Goal: Task Accomplishment & Management: Manage account settings

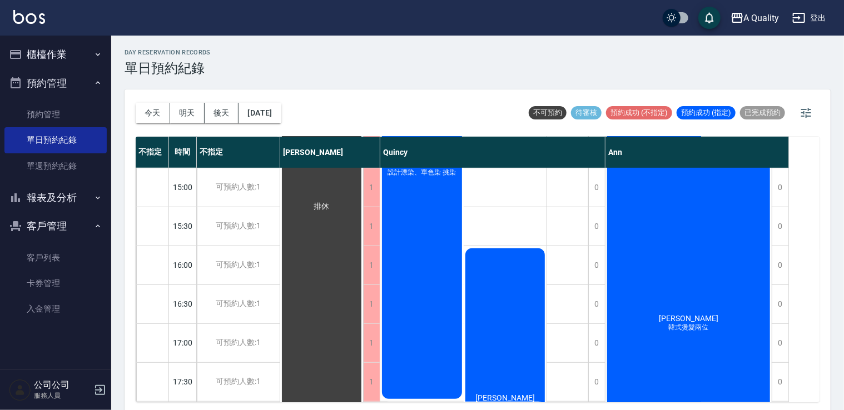
scroll to position [445, 0]
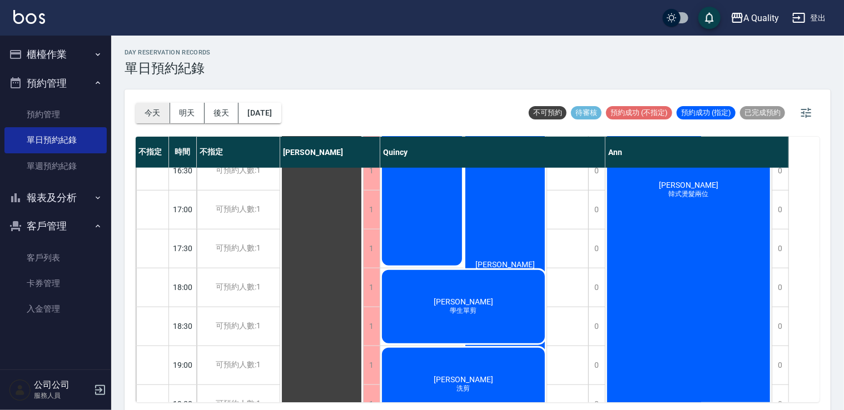
click at [151, 118] on button "今天" at bounding box center [153, 113] width 34 height 21
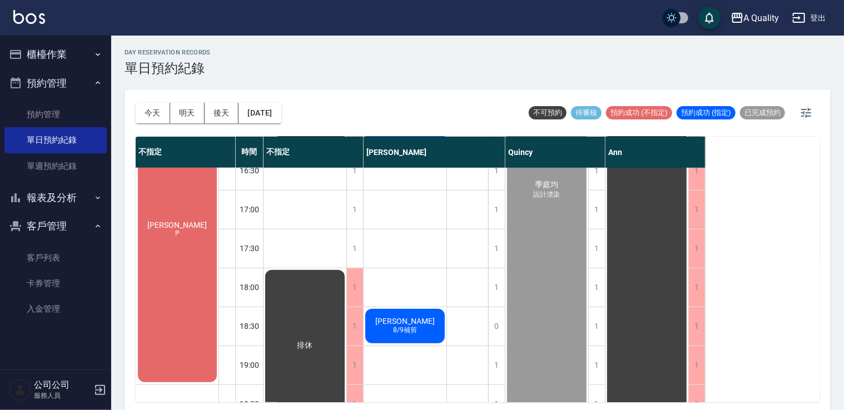
click at [186, 263] on div "[PERSON_NAME]" at bounding box center [177, 229] width 82 height 310
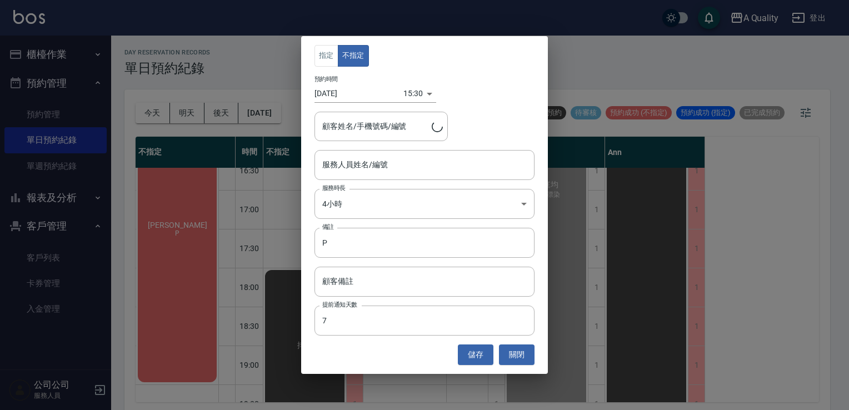
type input "[PERSON_NAME]/0988261987/"
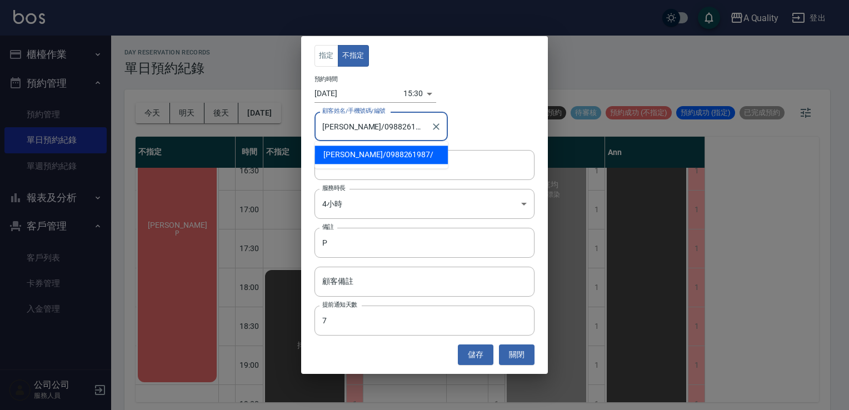
drag, startPoint x: 349, startPoint y: 128, endPoint x: 394, endPoint y: 129, distance: 44.5
click at [394, 129] on input "林其蓁/0988261987/" at bounding box center [373, 126] width 107 height 19
click at [409, 126] on input "林其蓁/0988261987/" at bounding box center [373, 126] width 107 height 19
click at [376, 129] on input "林其蓁/0988261987/" at bounding box center [373, 126] width 107 height 19
drag, startPoint x: 349, startPoint y: 124, endPoint x: 391, endPoint y: 130, distance: 42.7
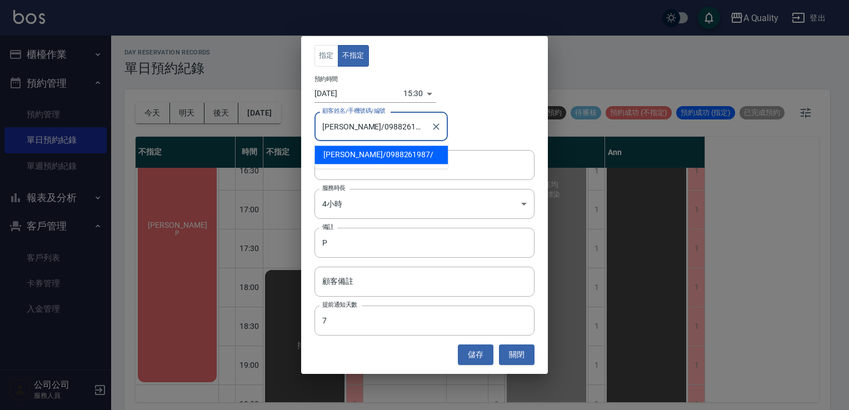
click at [391, 130] on input "林其蓁/0988261987/" at bounding box center [373, 126] width 107 height 19
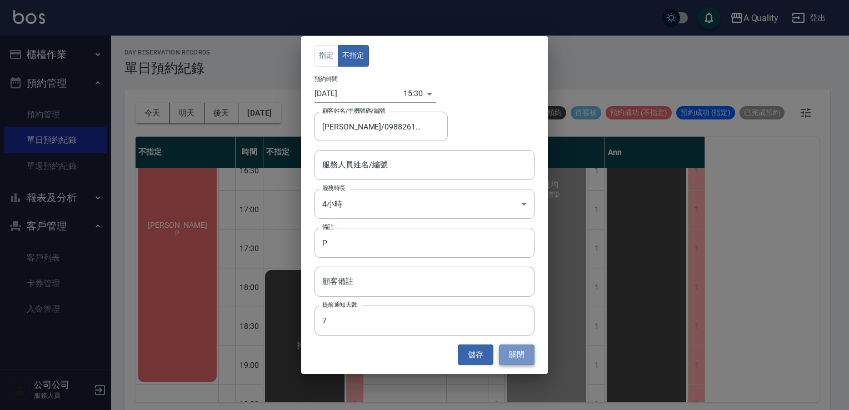
click at [508, 346] on button "關閉" at bounding box center [517, 355] width 36 height 21
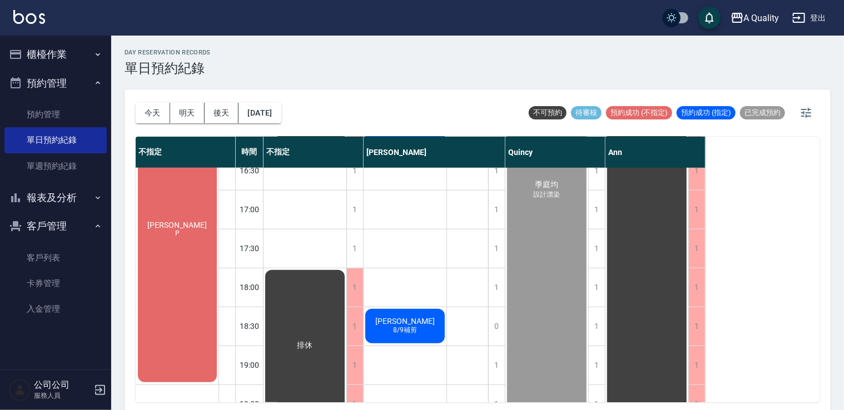
click at [57, 53] on button "櫃檯作業" at bounding box center [55, 54] width 102 height 29
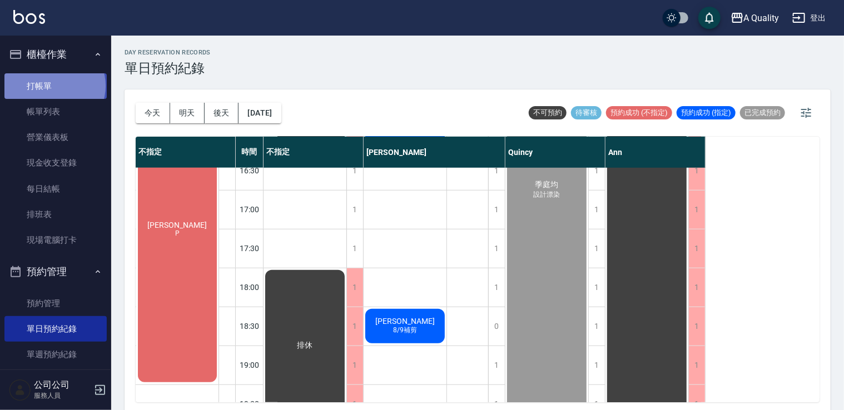
click at [54, 86] on link "打帳單" at bounding box center [55, 86] width 102 height 26
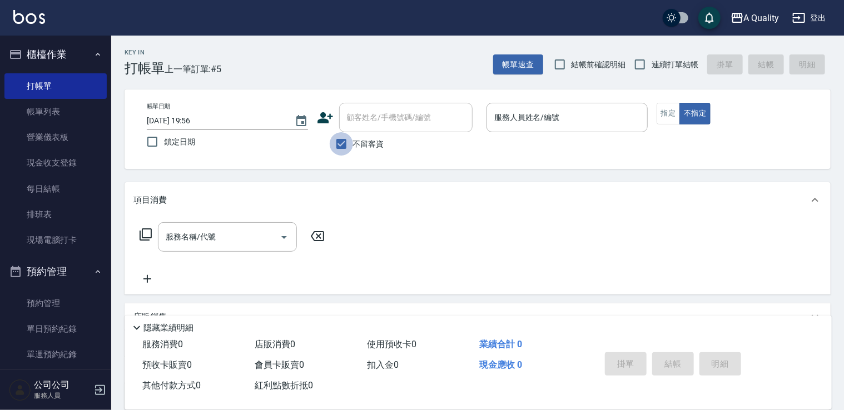
drag, startPoint x: 348, startPoint y: 142, endPoint x: 367, endPoint y: 126, distance: 24.8
click at [349, 142] on input "不留客資" at bounding box center [341, 143] width 23 height 23
checkbox input "false"
click at [365, 118] on input "顧客姓名/手機號碼/編號" at bounding box center [397, 117] width 107 height 19
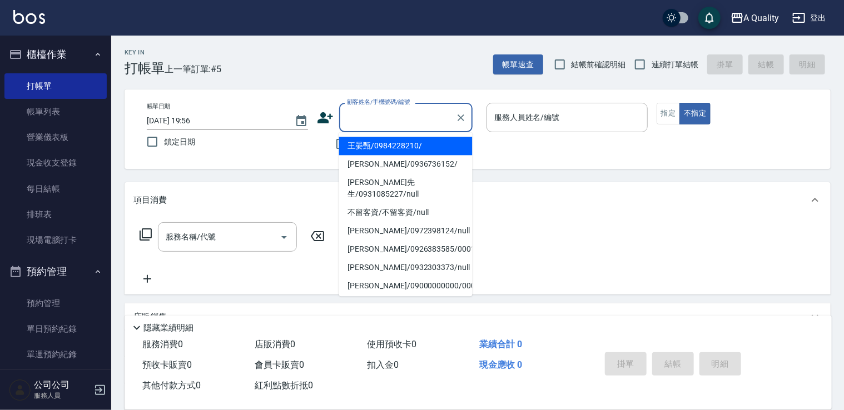
paste input "0988261987"
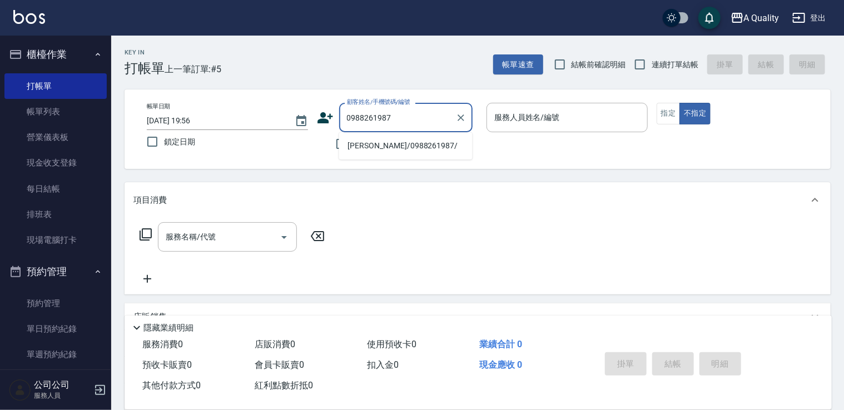
click at [367, 147] on li "林其蓁/0988261987/" at bounding box center [405, 146] width 133 height 18
type input "林其蓁/0988261987/"
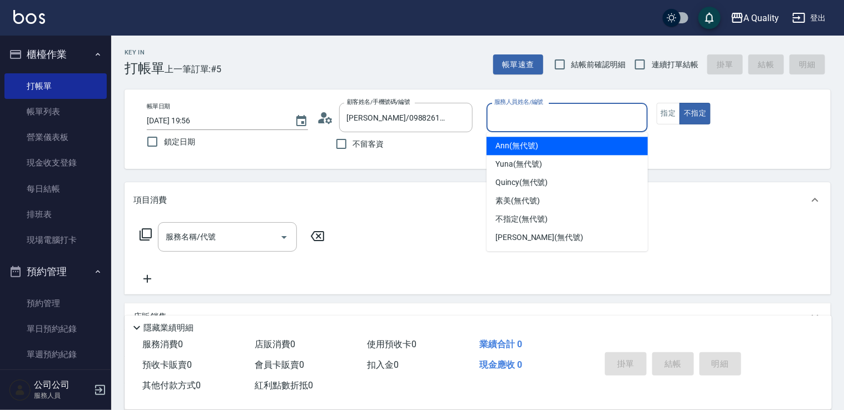
click at [545, 120] on input "服務人員姓名/編號" at bounding box center [566, 117] width 151 height 19
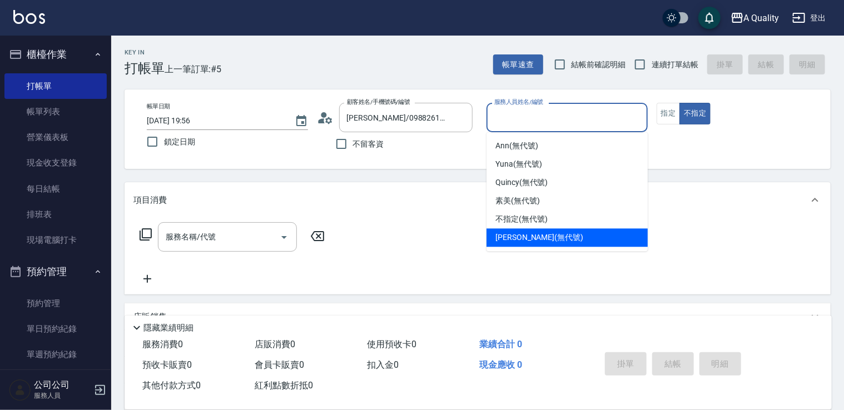
click at [516, 232] on span "Taylor (無代號)" at bounding box center [539, 238] width 88 height 12
type input "Taylor(無代號)"
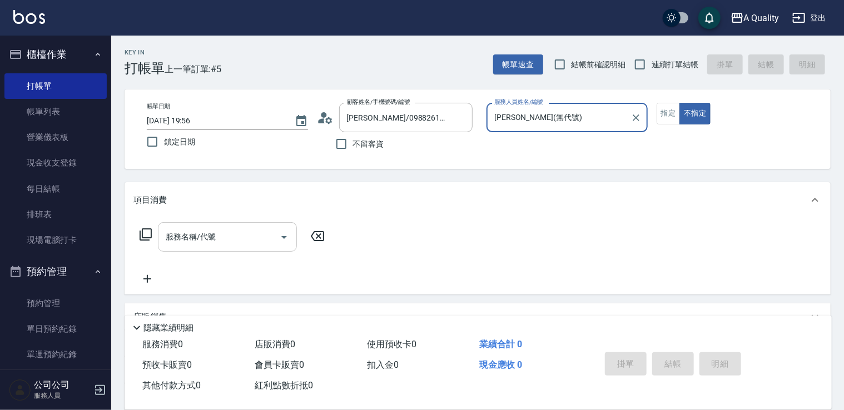
click at [249, 238] on input "服務名稱/代號" at bounding box center [219, 236] width 112 height 19
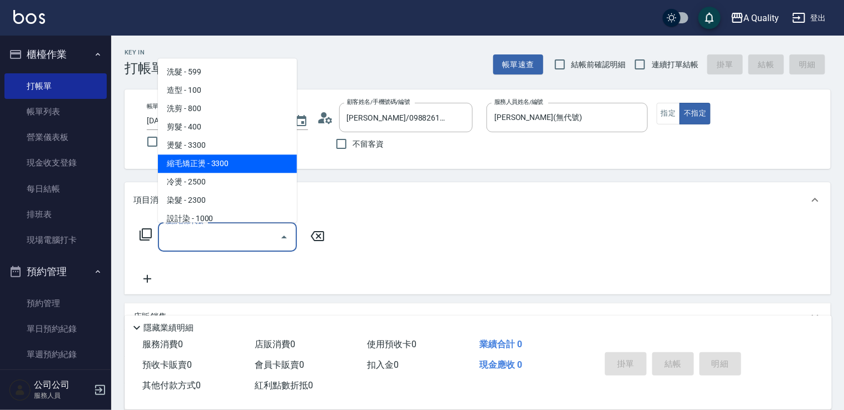
scroll to position [56, 0]
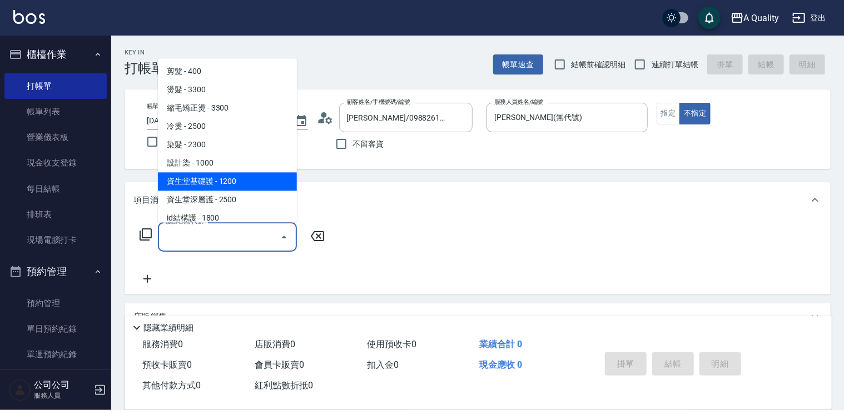
click at [222, 179] on span "資生堂基礎護 - 1200" at bounding box center [227, 181] width 139 height 18
type input "資生堂基礎護(501)"
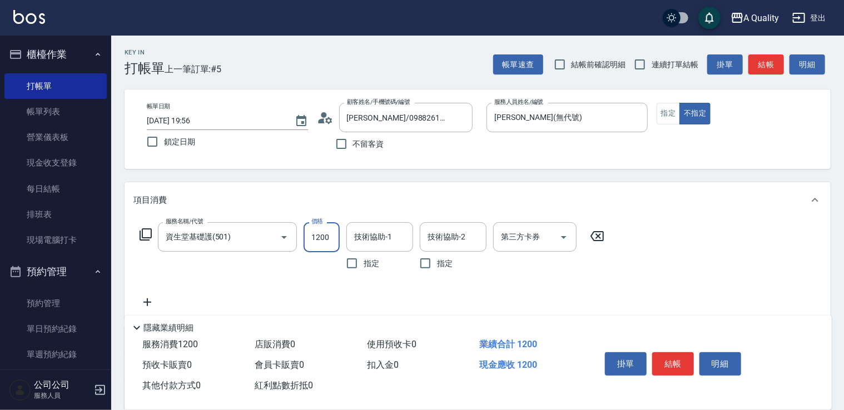
click at [335, 237] on input "1200" at bounding box center [322, 237] width 36 height 30
type input "960"
click at [153, 304] on icon at bounding box center [147, 302] width 28 height 13
click at [285, 301] on icon "Open" at bounding box center [283, 303] width 13 height 13
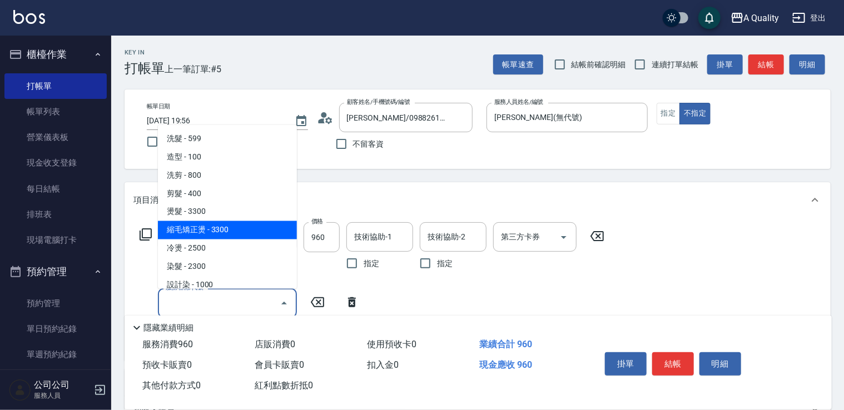
click at [216, 234] on span "縮毛矯正燙 - 3300" at bounding box center [227, 230] width 139 height 18
type input "縮毛矯正燙(302)"
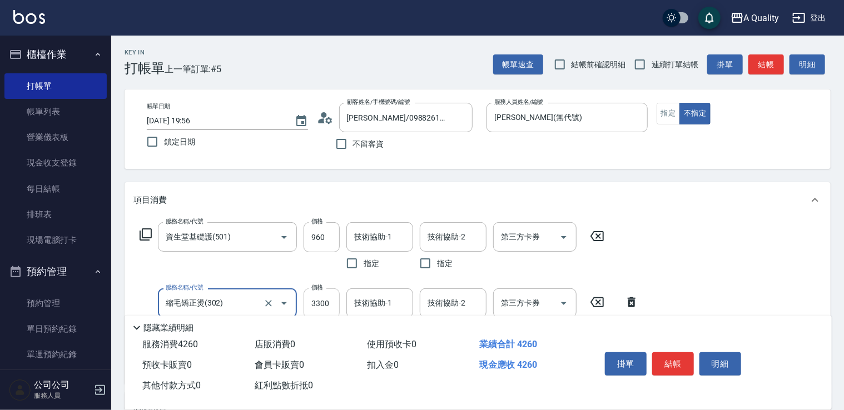
click at [322, 305] on input "3300" at bounding box center [322, 304] width 36 height 30
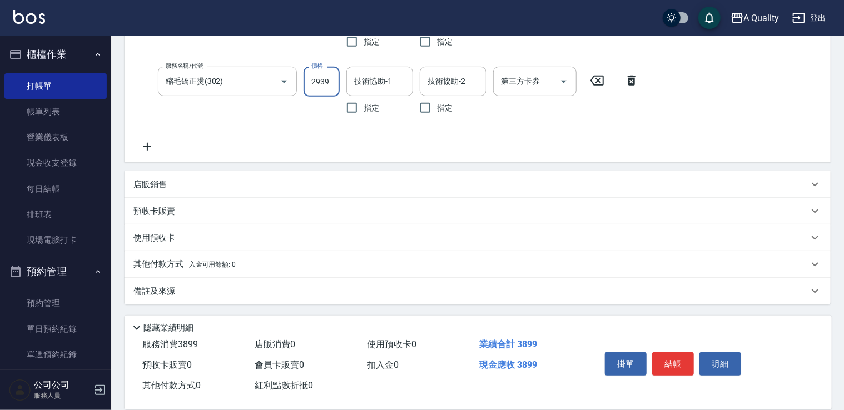
scroll to position [166, 0]
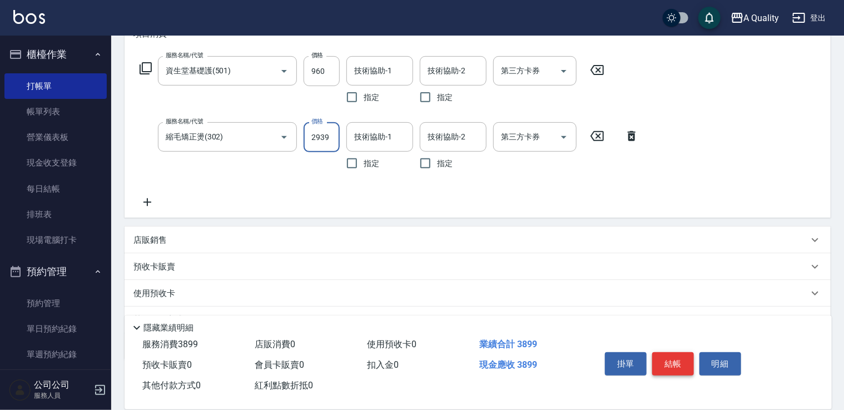
type input "2939"
click at [671, 359] on button "結帳" at bounding box center [673, 363] width 42 height 23
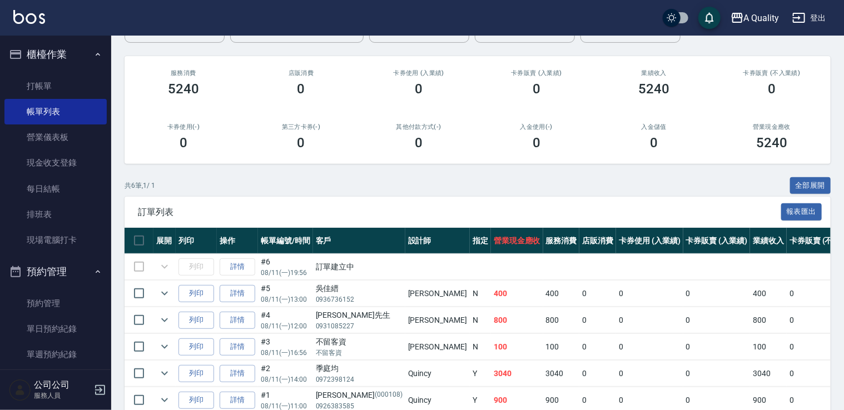
scroll to position [167, 0]
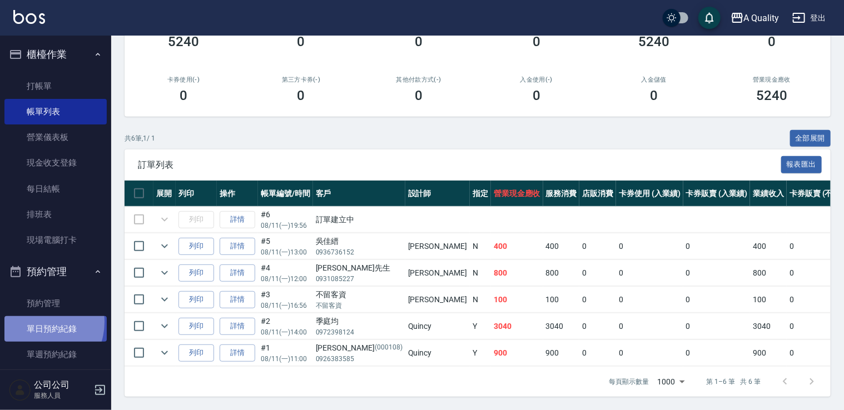
click at [37, 322] on link "單日預約紀錄" at bounding box center [55, 329] width 102 height 26
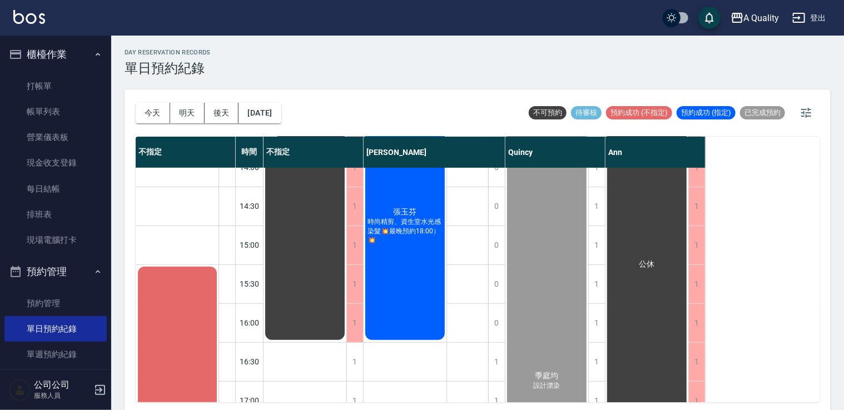
scroll to position [252, 0]
click at [408, 34] on span "時尚精剪、資生堂水光感染髮💥最晚預約18:00）💥" at bounding box center [405, 34] width 4 height 0
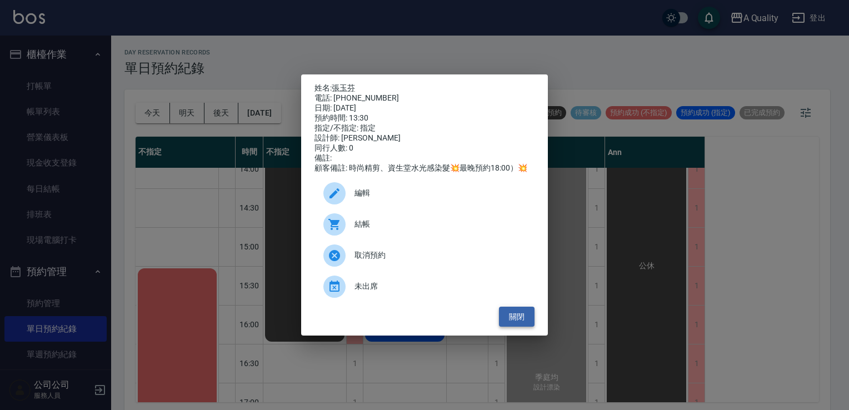
click at [518, 321] on button "關閉" at bounding box center [517, 317] width 36 height 21
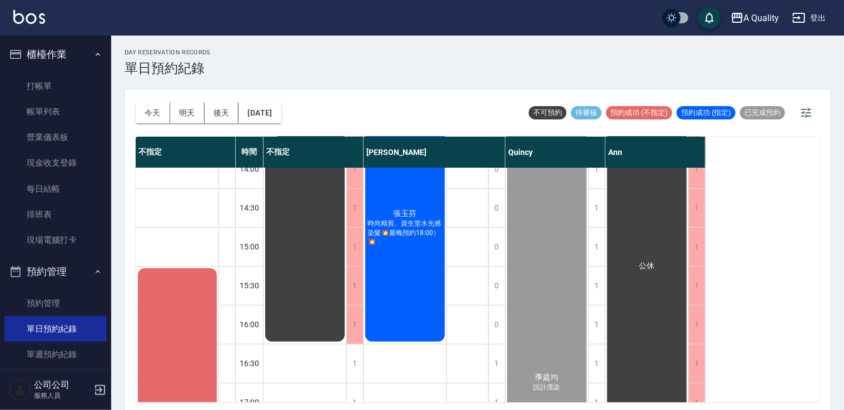
click at [346, 297] on div "張玉芬 時尚精剪、資生堂水光感染髮💥最晚預約18:00）💥" at bounding box center [305, 130] width 83 height 427
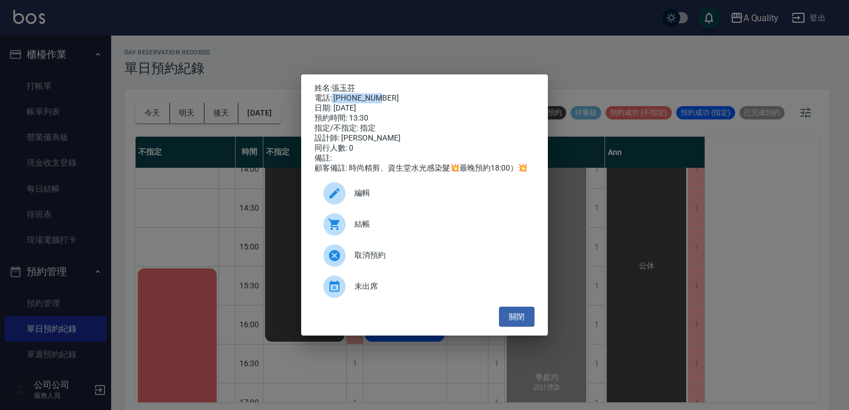
drag, startPoint x: 332, startPoint y: 97, endPoint x: 384, endPoint y: 97, distance: 51.1
click at [384, 97] on div "電話: 0932050703" at bounding box center [425, 98] width 220 height 10
copy div "0932050703"
drag, startPoint x: 516, startPoint y: 318, endPoint x: 216, endPoint y: 228, distance: 312.9
click at [516, 317] on button "關閉" at bounding box center [517, 317] width 36 height 21
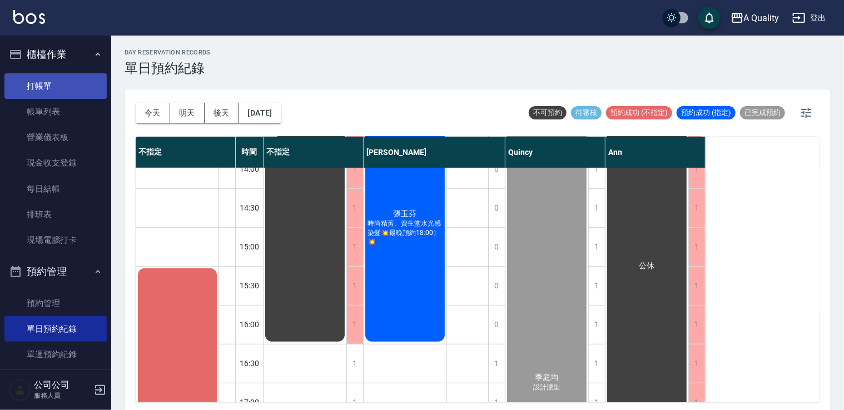
click at [60, 79] on link "打帳單" at bounding box center [55, 86] width 102 height 26
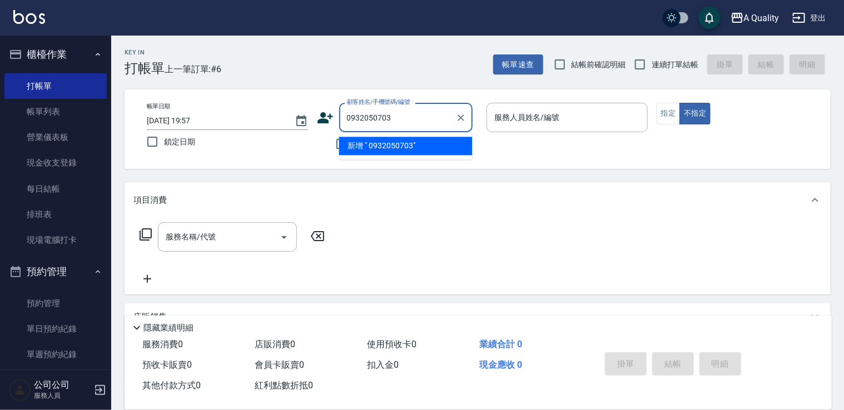
drag, startPoint x: 407, startPoint y: 117, endPoint x: 260, endPoint y: 125, distance: 147.0
click at [271, 123] on div "帳單日期 2025/08/11 19:57 鎖定日期 顧客姓名/手機號碼/編號 0932050703 顧客姓名/手機號碼/編號 不留客資 服務人員姓名/編號 …" at bounding box center [477, 129] width 679 height 53
type input "0932050703"
click at [41, 329] on link "單日預約紀錄" at bounding box center [55, 329] width 102 height 26
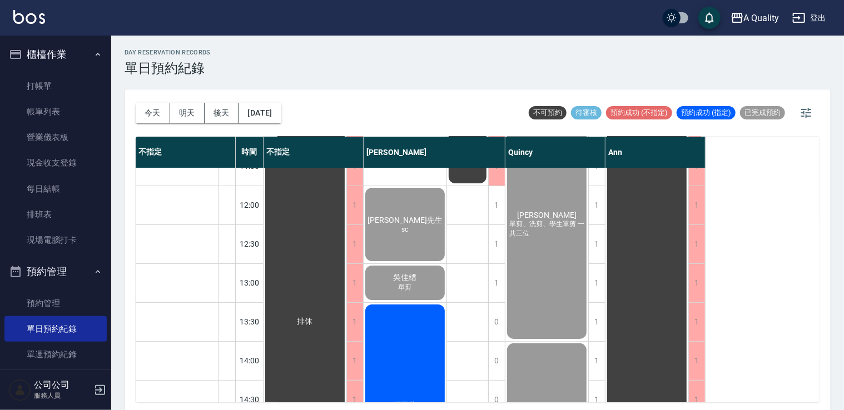
scroll to position [111, 0]
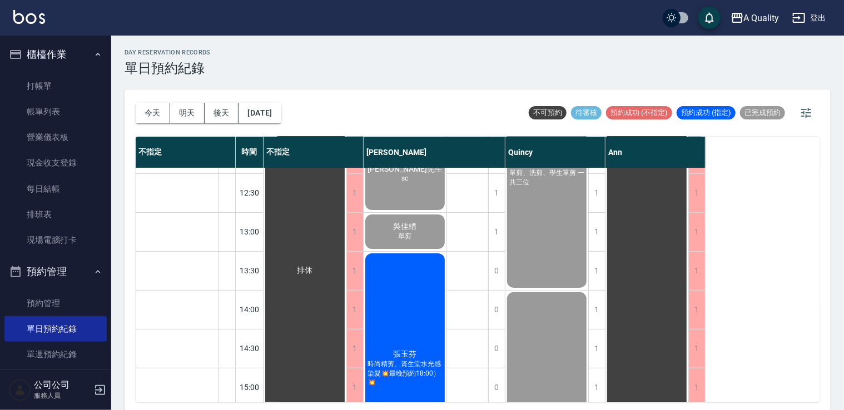
click at [346, 330] on div "張玉芬 時尚精剪、資生堂水光感染髮💥最晚預約18:00）💥" at bounding box center [305, 270] width 83 height 427
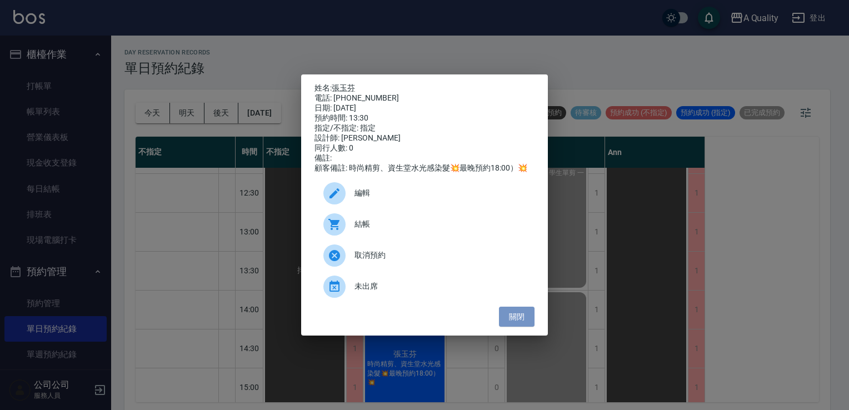
drag, startPoint x: 521, startPoint y: 325, endPoint x: 87, endPoint y: 159, distance: 465.3
click at [520, 324] on button "關閉" at bounding box center [517, 317] width 36 height 21
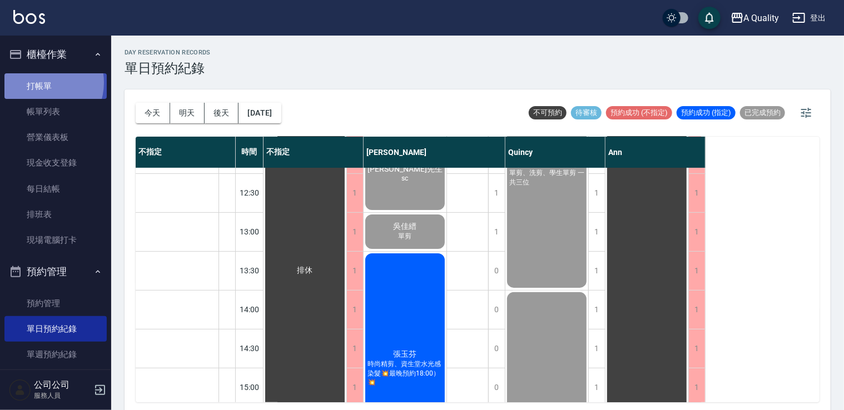
click at [43, 82] on link "打帳單" at bounding box center [55, 86] width 102 height 26
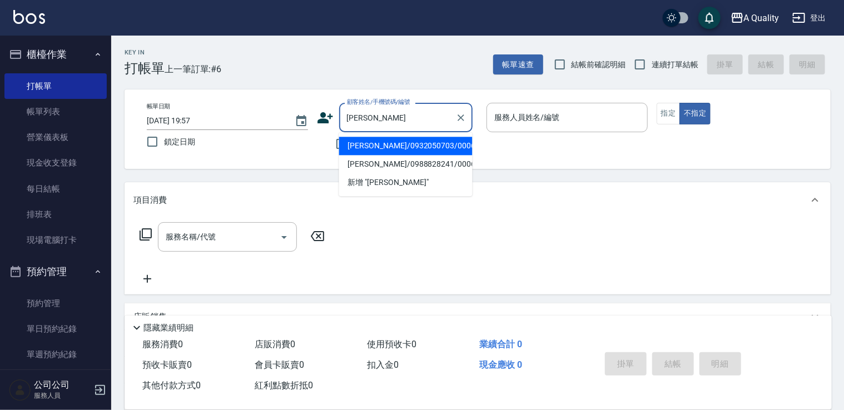
click at [446, 145] on li "張玉芬/0932050703/000633" at bounding box center [405, 146] width 133 height 18
type input "張玉芬/0932050703/000633"
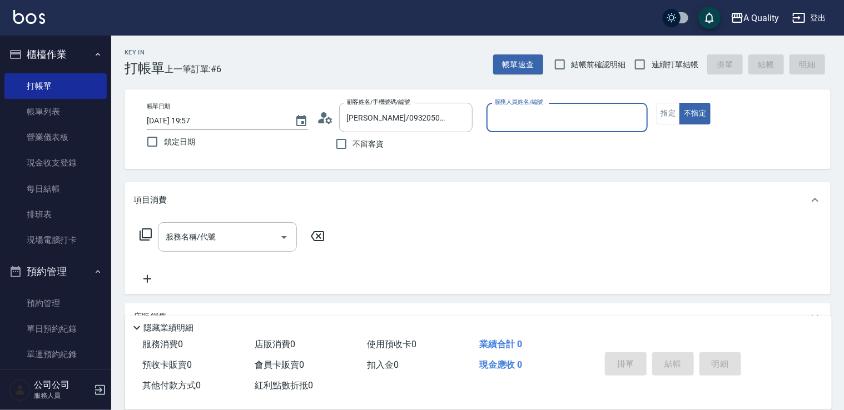
type input "Taylor(無代號)"
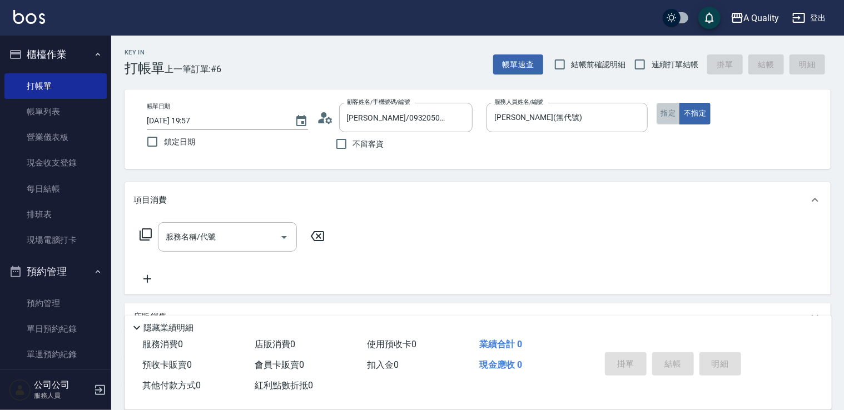
click at [658, 116] on button "指定" at bounding box center [669, 114] width 24 height 22
click at [283, 236] on icon "Open" at bounding box center [284, 237] width 6 height 3
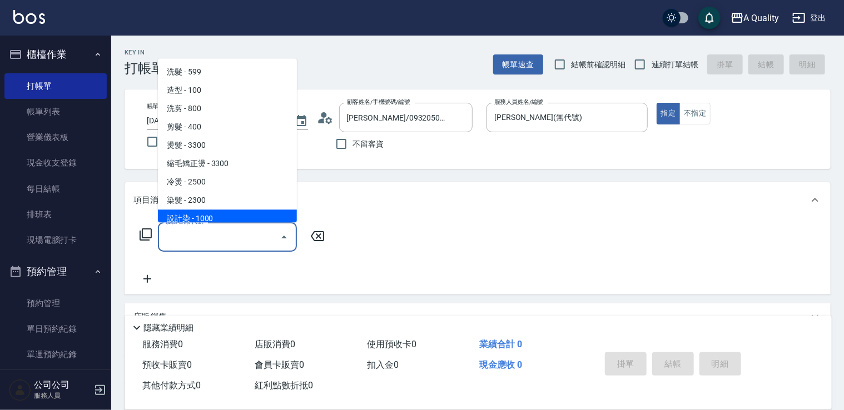
click at [213, 210] on span "設計染 - 1000" at bounding box center [227, 219] width 139 height 18
type input "設計染(402)"
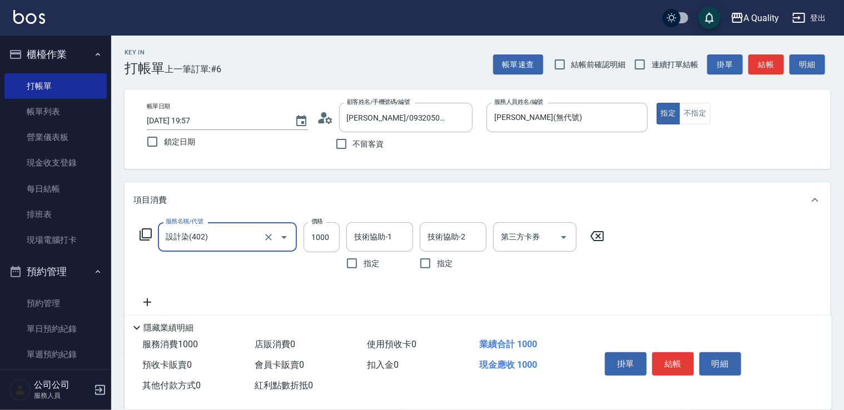
click at [144, 301] on icon at bounding box center [147, 302] width 28 height 13
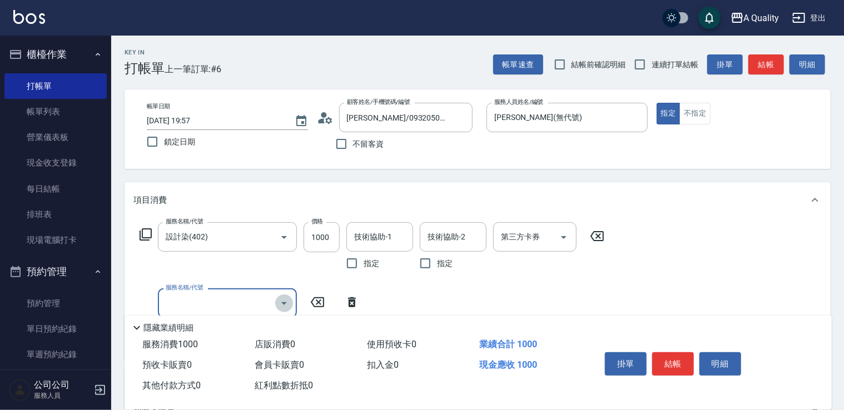
click at [280, 300] on icon "Open" at bounding box center [283, 303] width 13 height 13
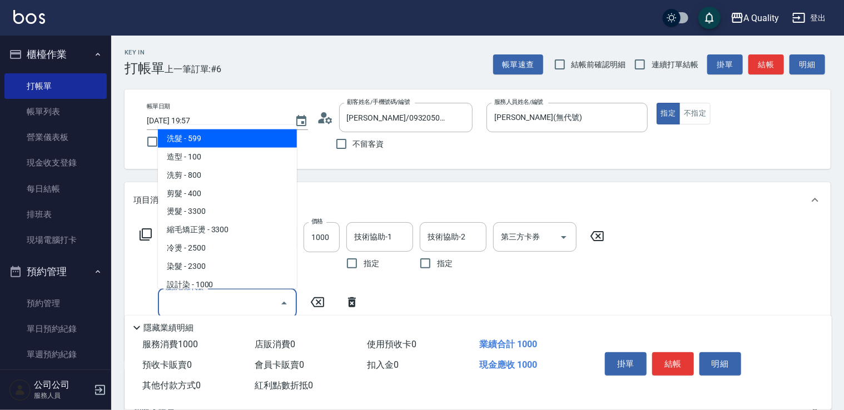
click at [193, 140] on span "洗髮 - 599" at bounding box center [227, 138] width 139 height 18
type input "洗髮(101)"
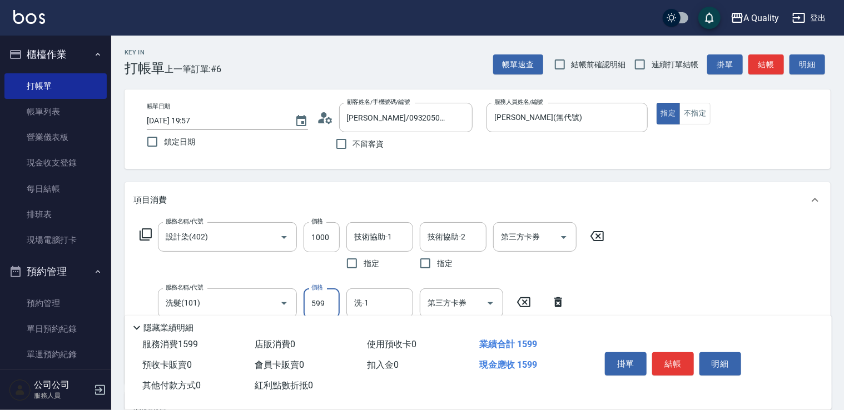
click at [324, 306] on input "599" at bounding box center [322, 304] width 36 height 30
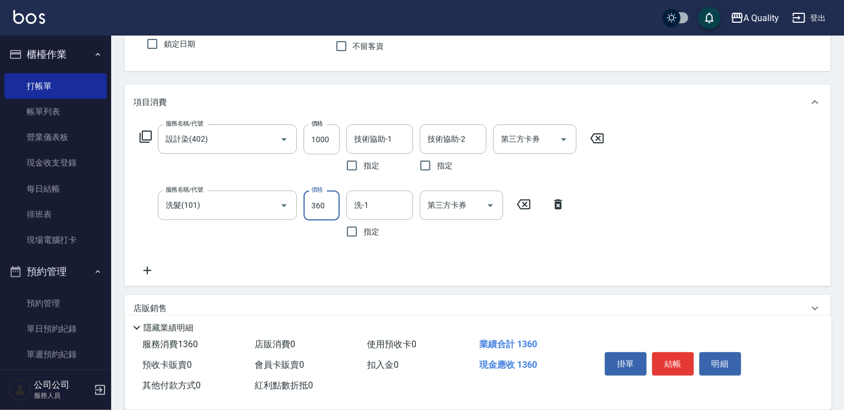
scroll to position [167, 0]
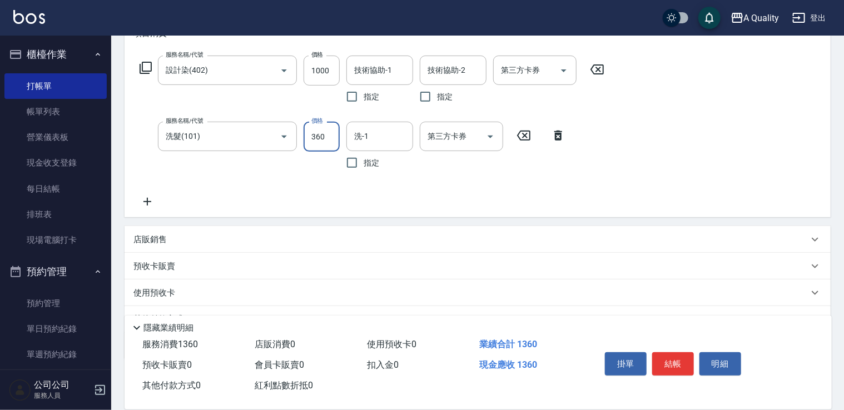
type input "360"
click at [146, 196] on icon at bounding box center [147, 201] width 28 height 13
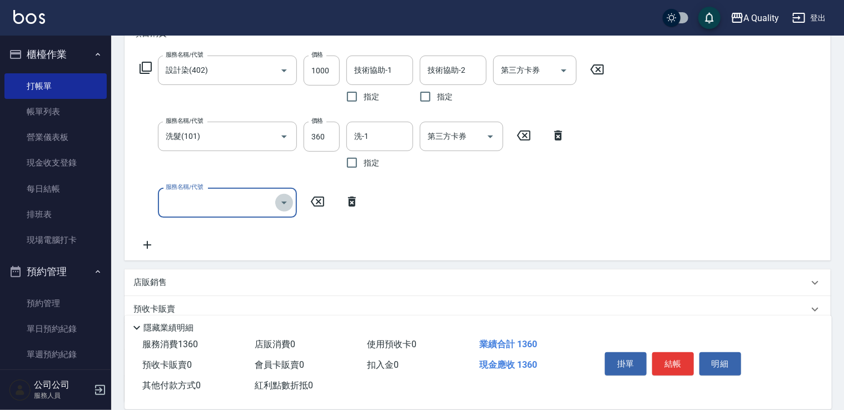
click at [278, 205] on icon "Open" at bounding box center [283, 202] width 13 height 13
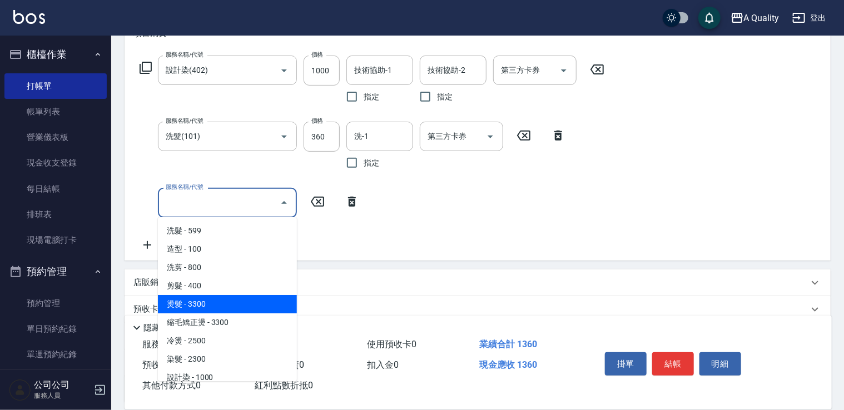
scroll to position [156, 0]
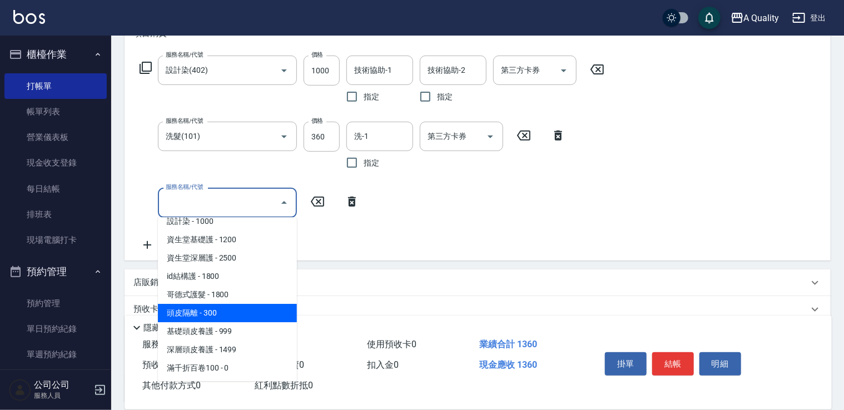
click at [231, 316] on span "頭皮隔離 - 300" at bounding box center [227, 313] width 139 height 18
type input "頭皮隔離(600)"
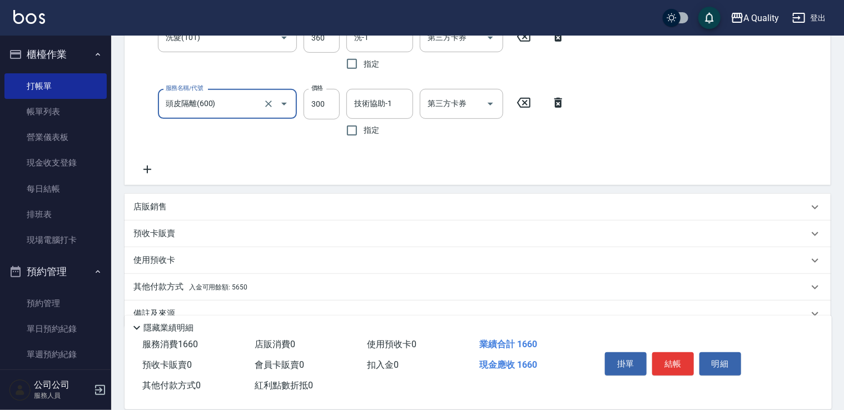
scroll to position [278, 0]
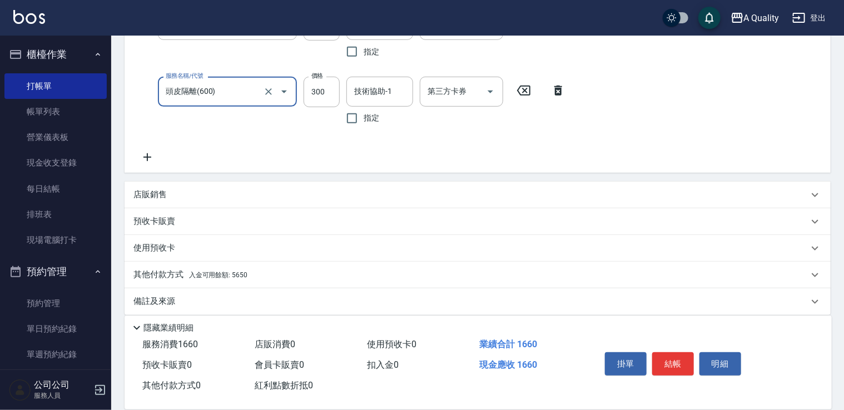
click at [156, 156] on icon at bounding box center [147, 157] width 28 height 13
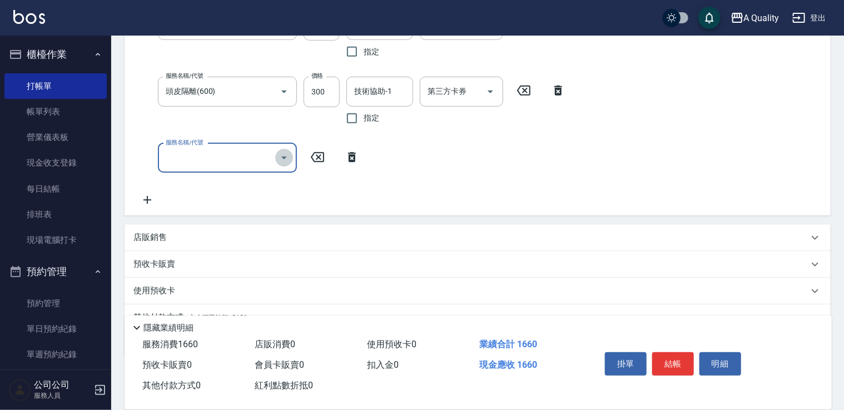
click at [285, 161] on icon "Open" at bounding box center [283, 157] width 13 height 13
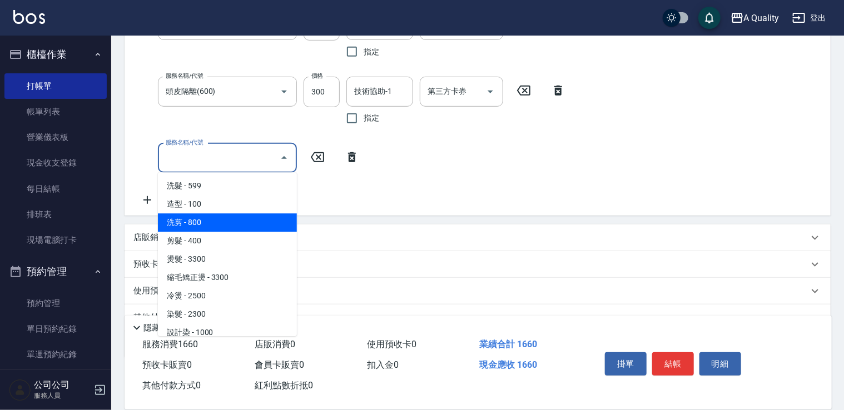
click at [208, 221] on span "洗剪 - 800" at bounding box center [227, 222] width 139 height 18
type input "洗剪(103)"
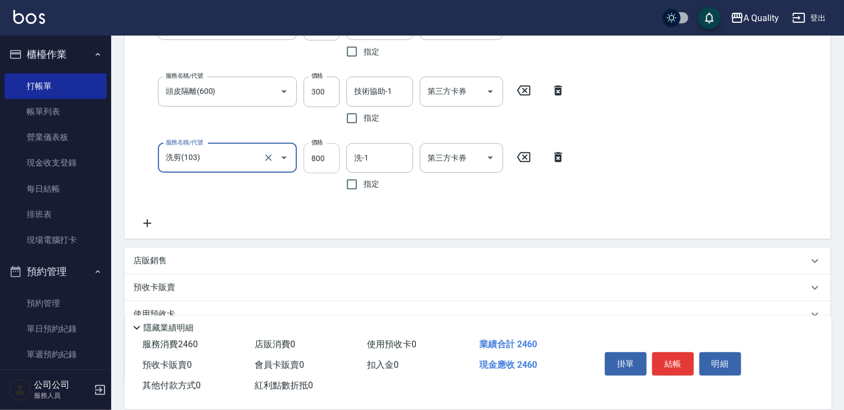
scroll to position [41, 0]
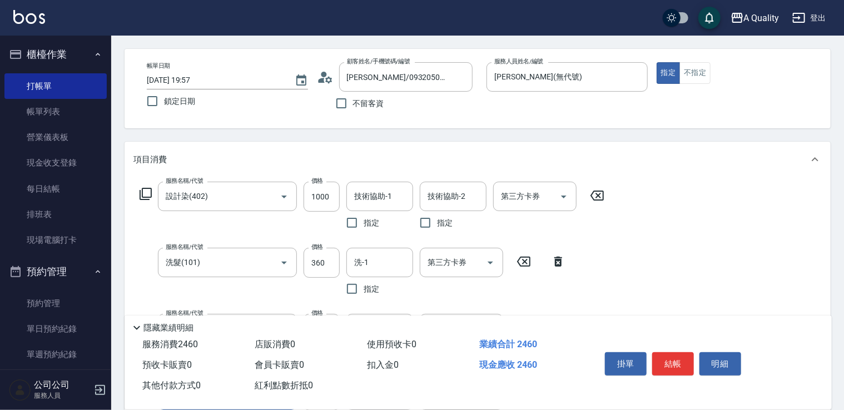
click at [329, 157] on div "項目消費 服務名稱/代號 設計染(402) 服務名稱/代號 價格 1000 價格 技術協助-1 技術協助-1 指定 技術協助-2 技術協助-2 指定 第三方卡…" at bounding box center [478, 309] width 706 height 335
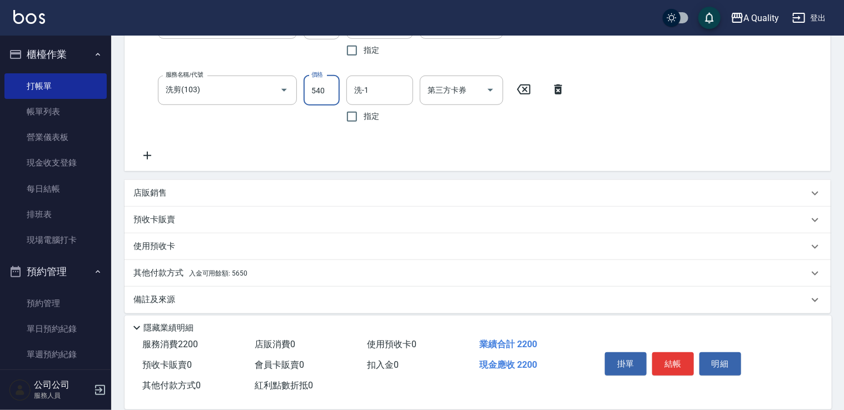
scroll to position [354, 0]
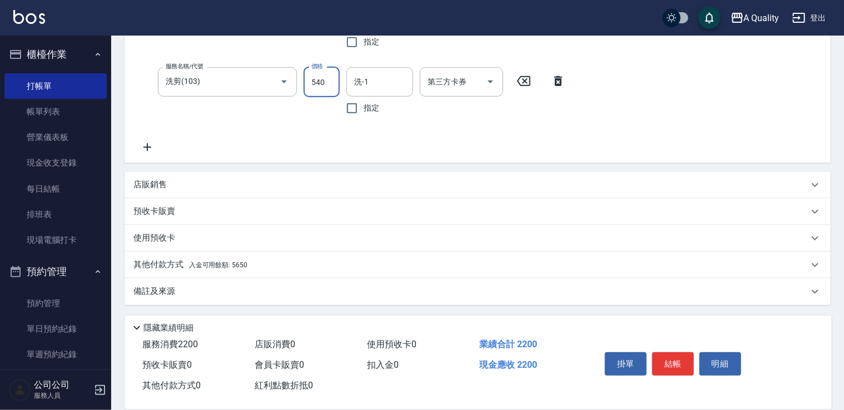
type input "540"
click at [163, 265] on p "其他付款方式 入金可用餘額: 5650" at bounding box center [190, 265] width 114 height 12
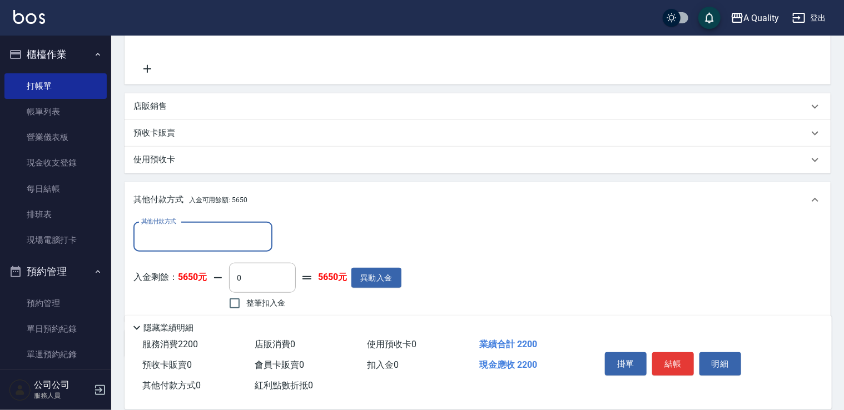
scroll to position [465, 0]
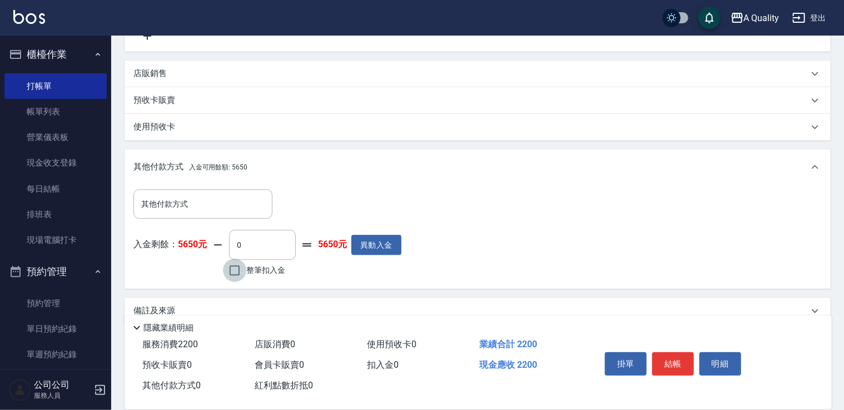
drag, startPoint x: 232, startPoint y: 271, endPoint x: 352, endPoint y: 291, distance: 122.4
click at [233, 271] on input "整筆扣入金" at bounding box center [234, 270] width 23 height 23
checkbox input "true"
type input "2200"
click at [669, 358] on button "結帳" at bounding box center [673, 363] width 42 height 23
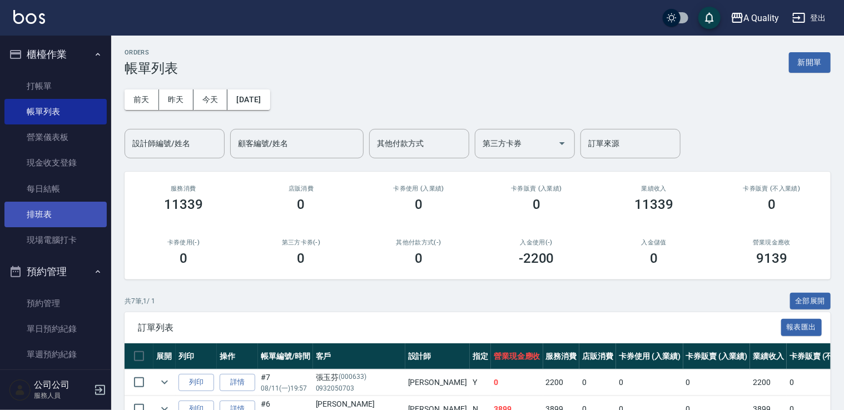
click at [59, 219] on link "排班表" at bounding box center [55, 215] width 102 height 26
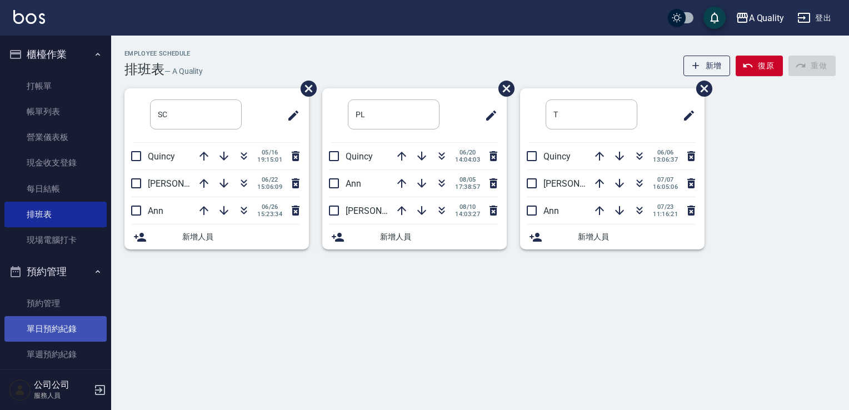
click at [59, 325] on link "單日預約紀錄" at bounding box center [55, 329] width 102 height 26
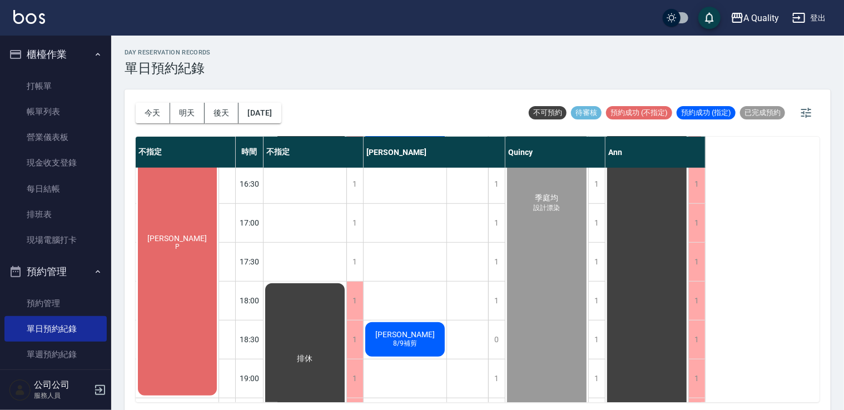
scroll to position [445, 0]
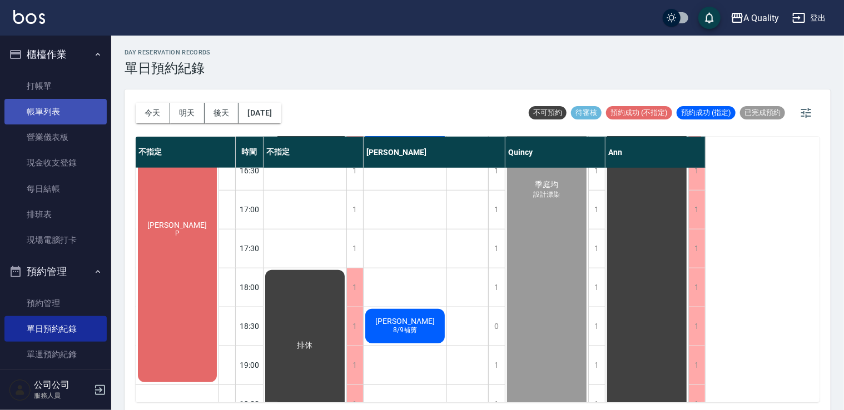
click at [52, 106] on link "帳單列表" at bounding box center [55, 112] width 102 height 26
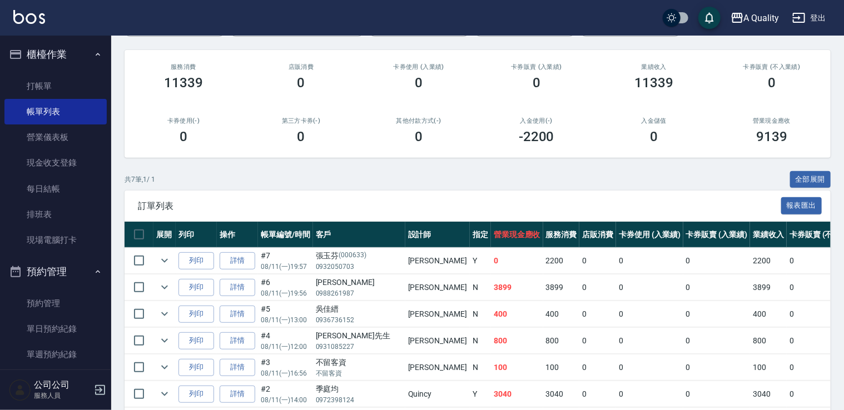
scroll to position [167, 0]
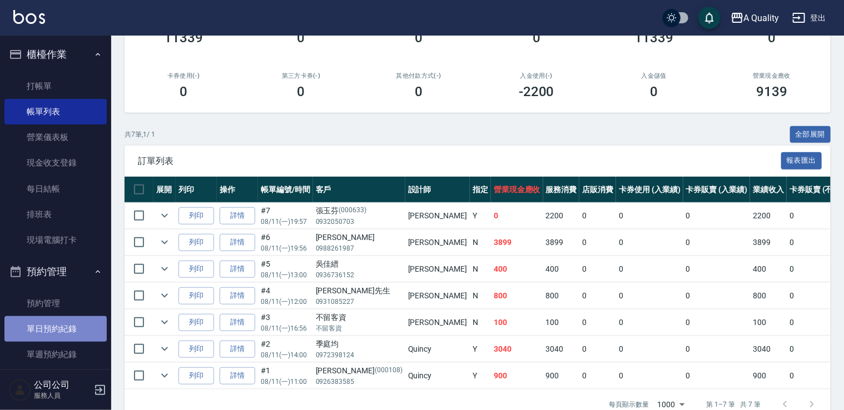
click at [63, 326] on link "單日預約紀錄" at bounding box center [55, 329] width 102 height 26
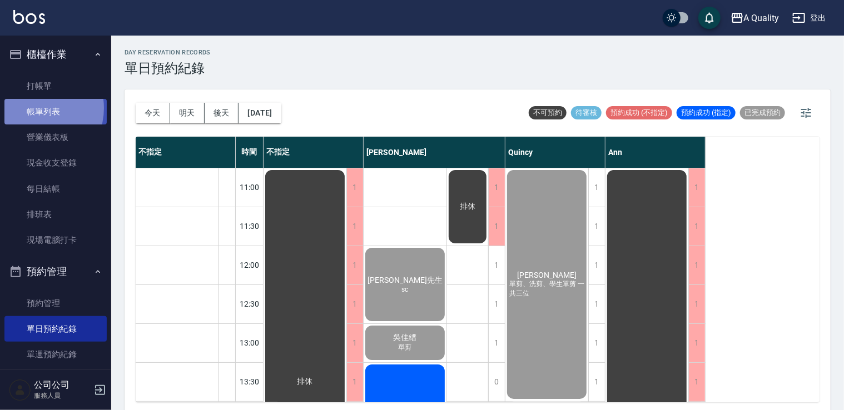
click at [33, 108] on link "帳單列表" at bounding box center [55, 112] width 102 height 26
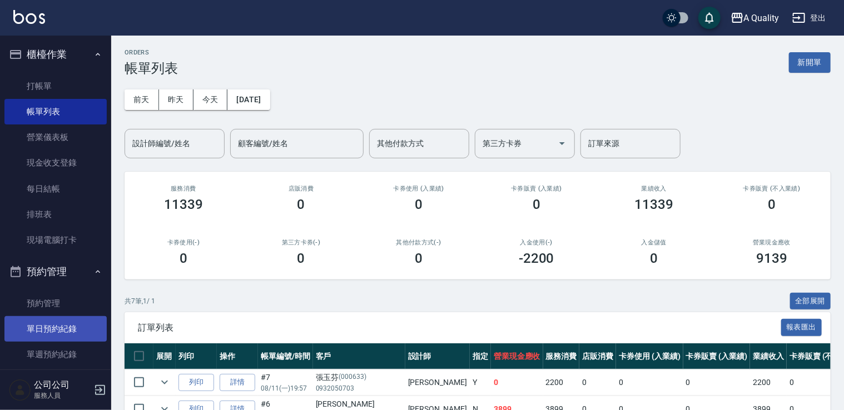
click at [56, 323] on link "單日預約紀錄" at bounding box center [55, 329] width 102 height 26
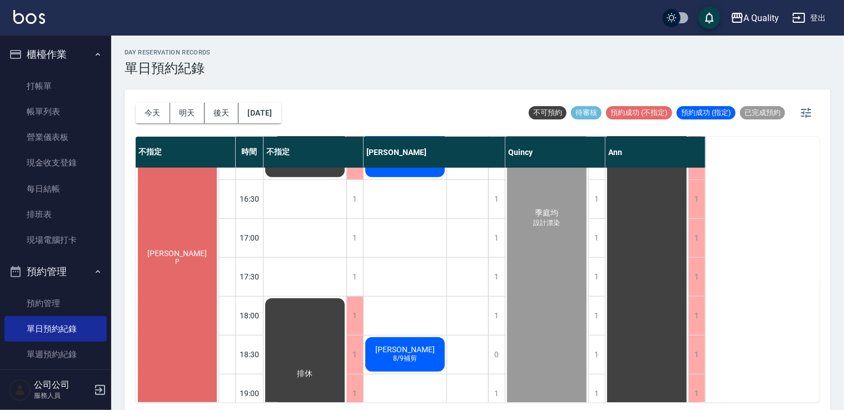
scroll to position [363, 0]
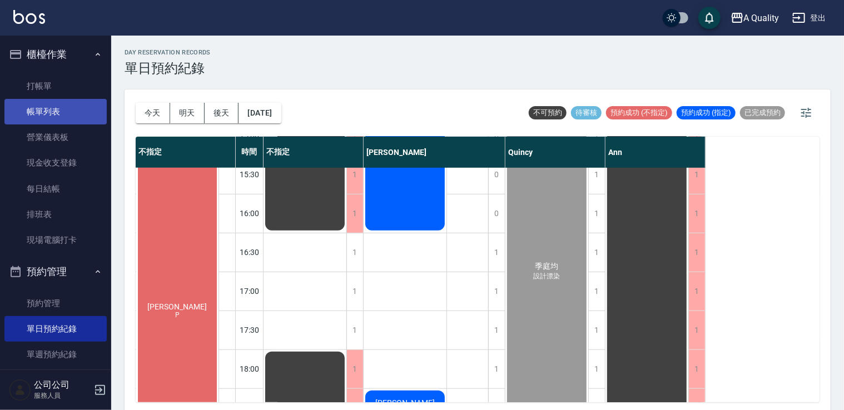
click at [62, 111] on link "帳單列表" at bounding box center [55, 112] width 102 height 26
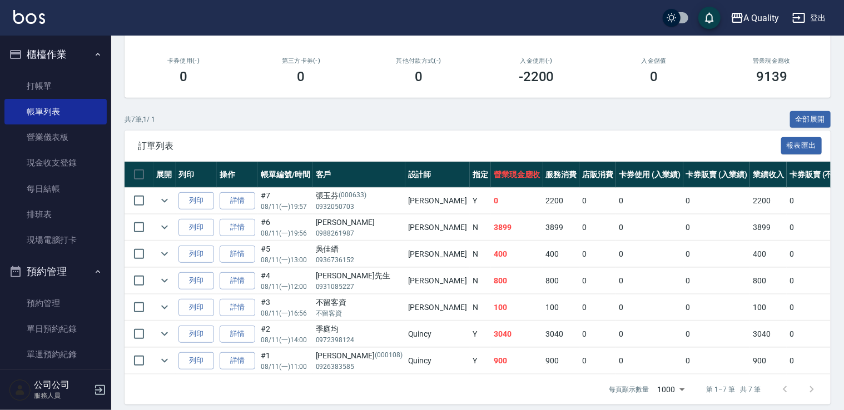
scroll to position [196, 0]
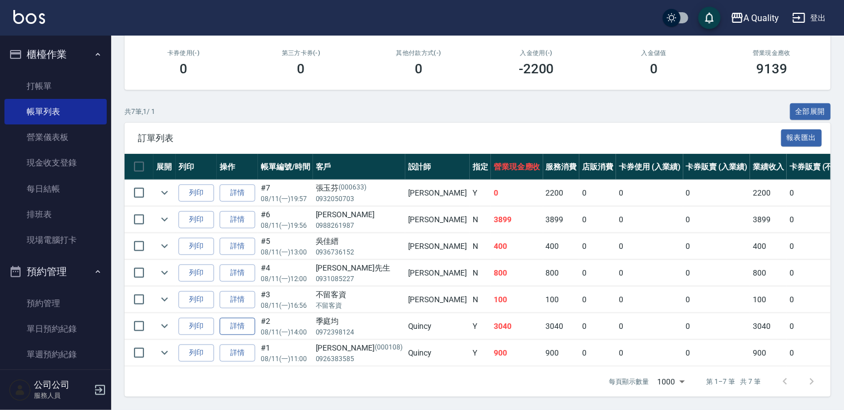
click at [238, 318] on link "詳情" at bounding box center [238, 326] width 36 height 17
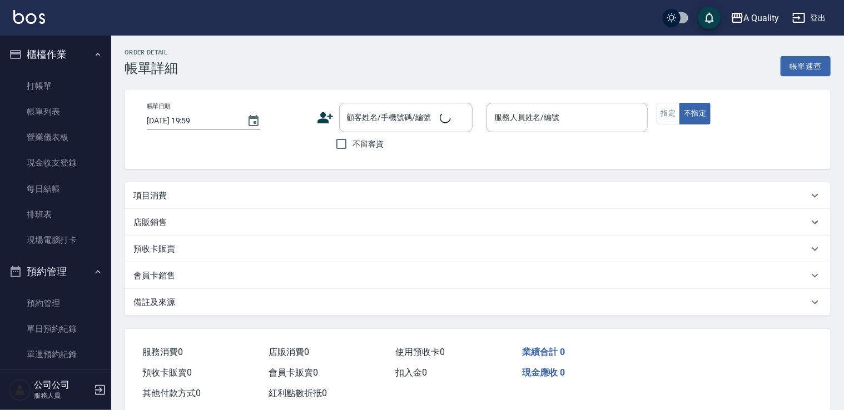
type input "2025/08/11 14:00"
type input "Quincy(無代號)"
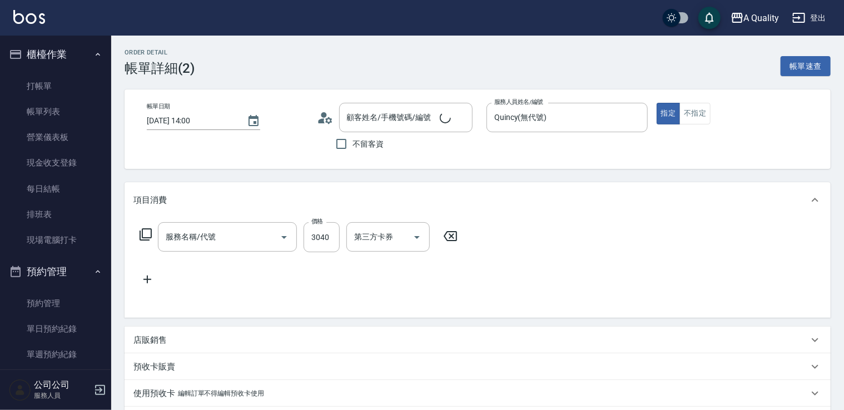
type input "設計染(402)"
type input "季庭均/0972398124/null"
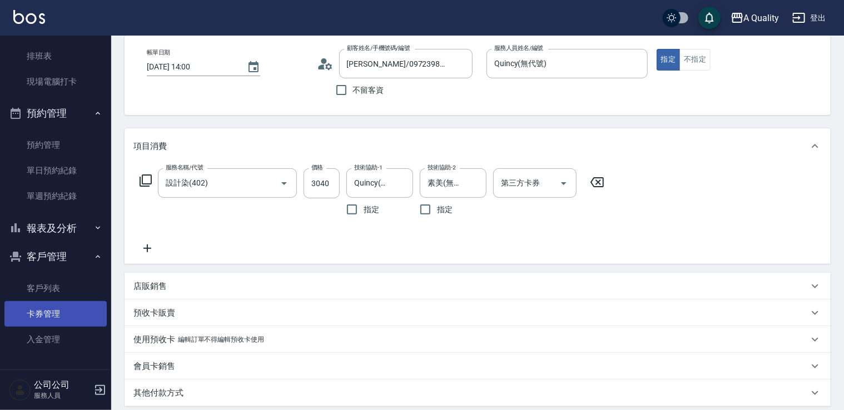
scroll to position [56, 0]
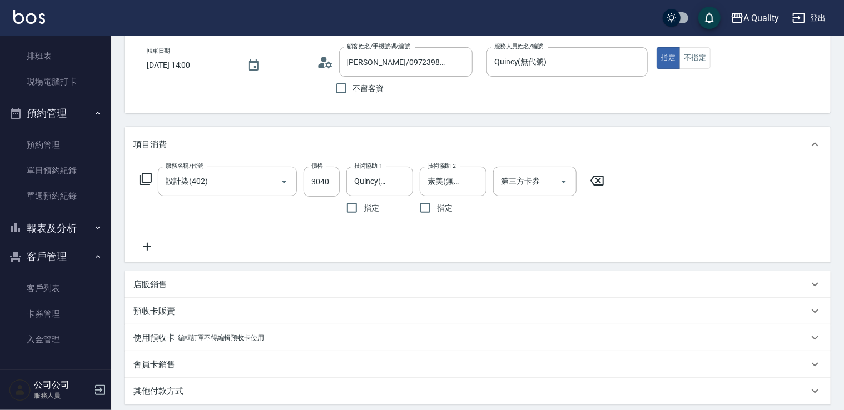
click at [66, 231] on button "報表及分析" at bounding box center [55, 228] width 102 height 29
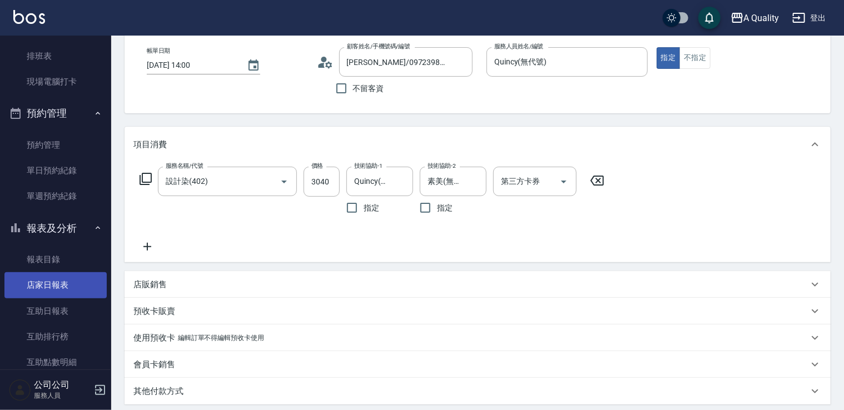
click at [55, 281] on link "店家日報表" at bounding box center [55, 285] width 102 height 26
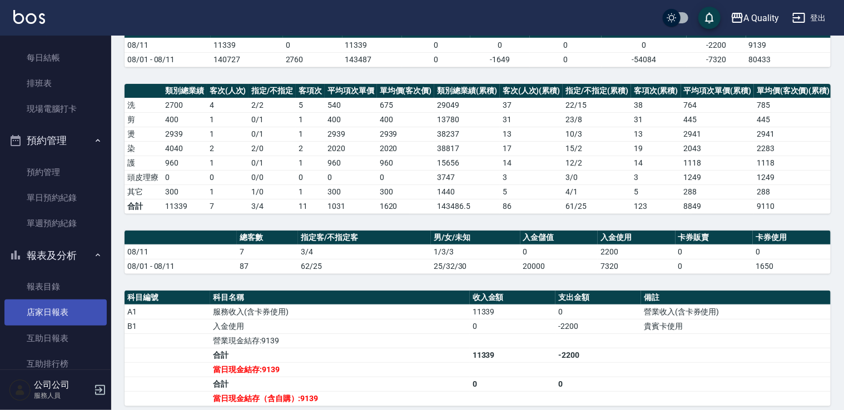
scroll to position [47, 0]
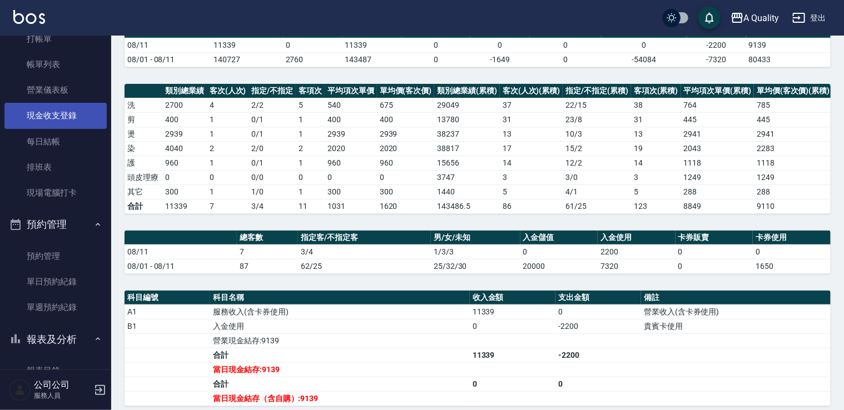
click at [58, 112] on link "現金收支登錄" at bounding box center [55, 116] width 102 height 26
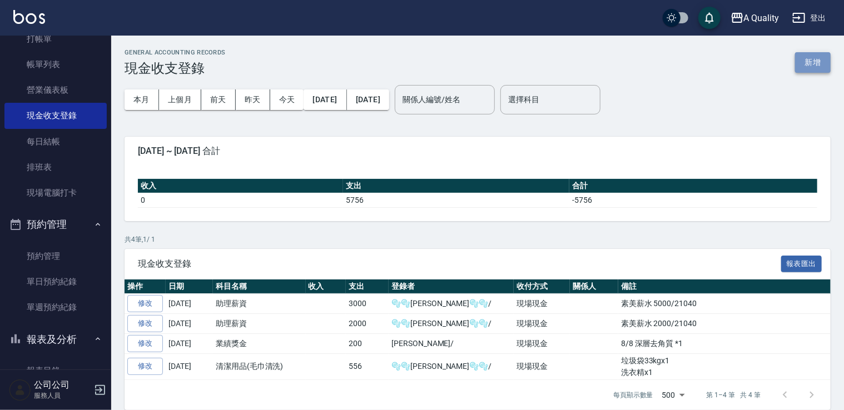
click at [819, 61] on button "新增" at bounding box center [813, 62] width 36 height 21
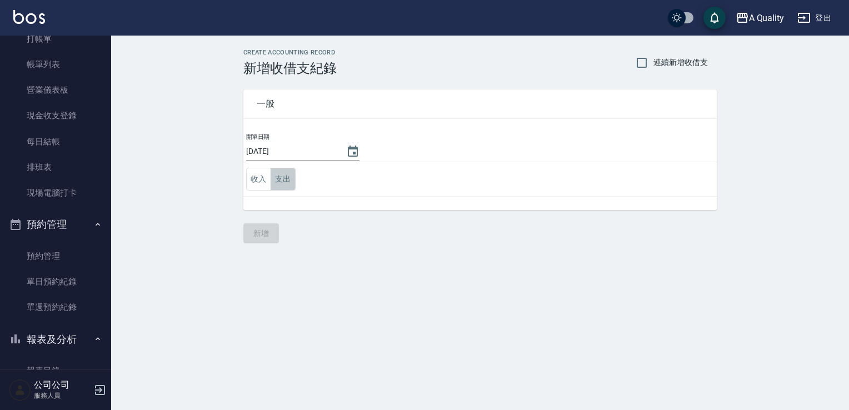
click at [279, 175] on button "支出" at bounding box center [283, 179] width 25 height 23
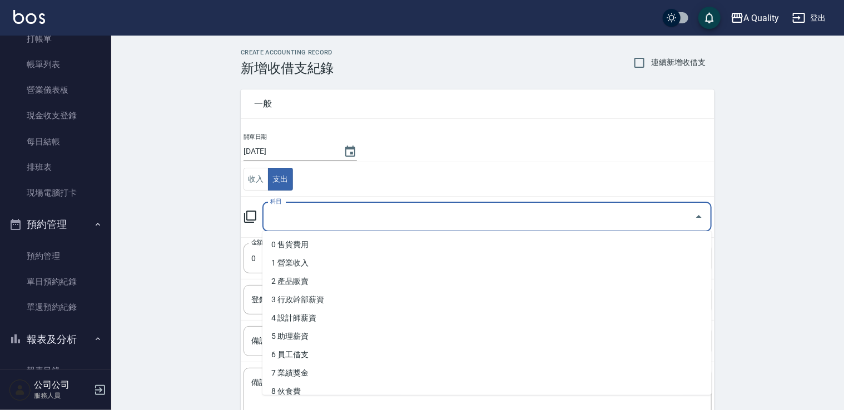
click at [316, 212] on input "科目" at bounding box center [478, 216] width 423 height 19
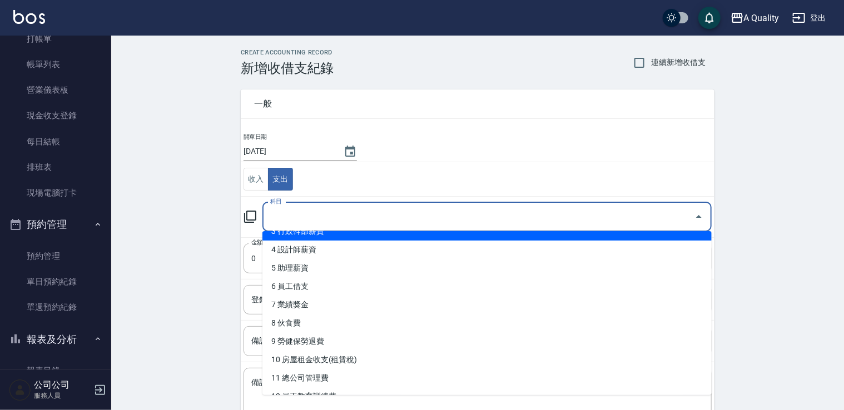
scroll to position [167, 0]
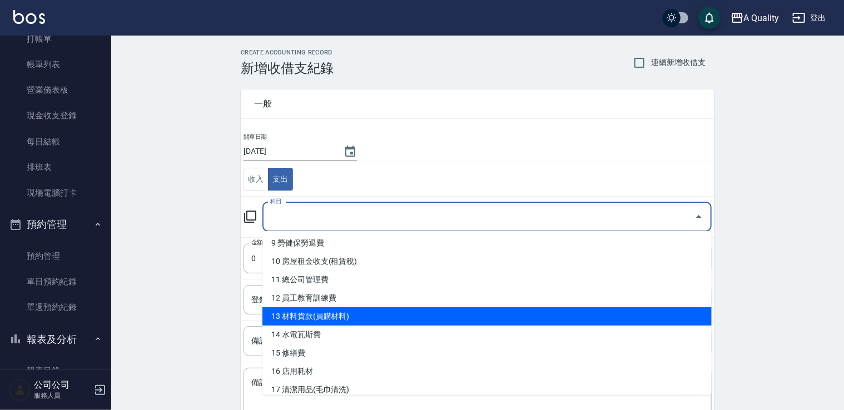
click at [336, 316] on li "13 材料貨款(員購材料)" at bounding box center [486, 316] width 449 height 18
type input "13 材料貨款(員購材料)"
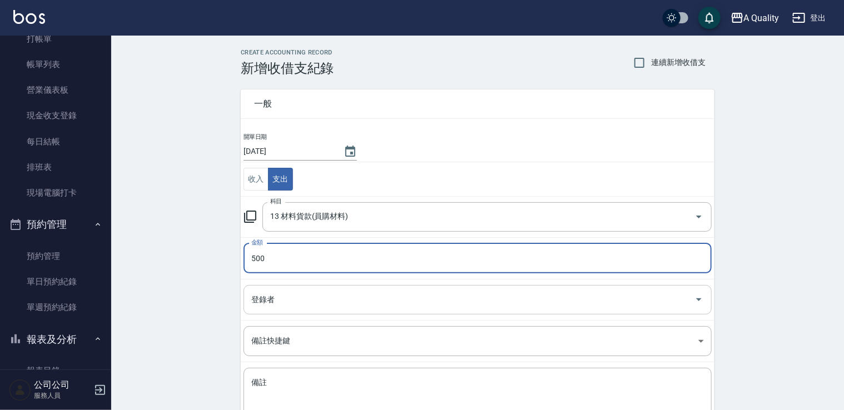
type input "500"
click at [349, 297] on input "登錄者" at bounding box center [469, 299] width 441 height 19
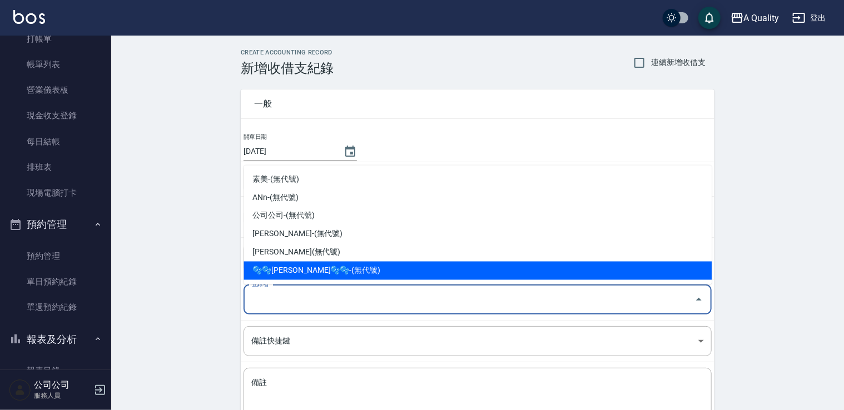
click at [297, 274] on li "🫧🫧Taylor🫧🫧-(無代號)" at bounding box center [478, 271] width 468 height 18
type input "🫧🫧Taylor🫧🫧-(無代號)"
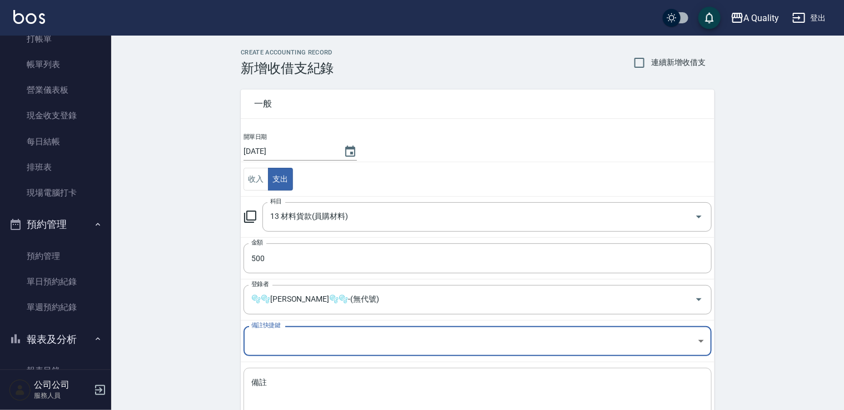
click at [344, 390] on textarea "備註" at bounding box center [477, 396] width 453 height 38
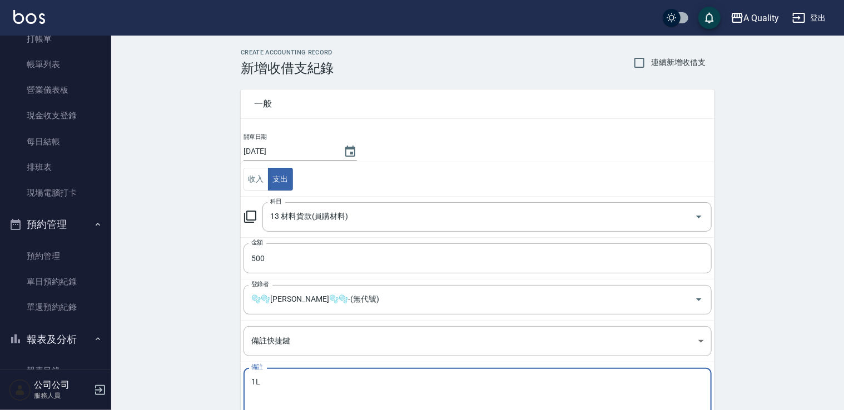
type textarea "1"
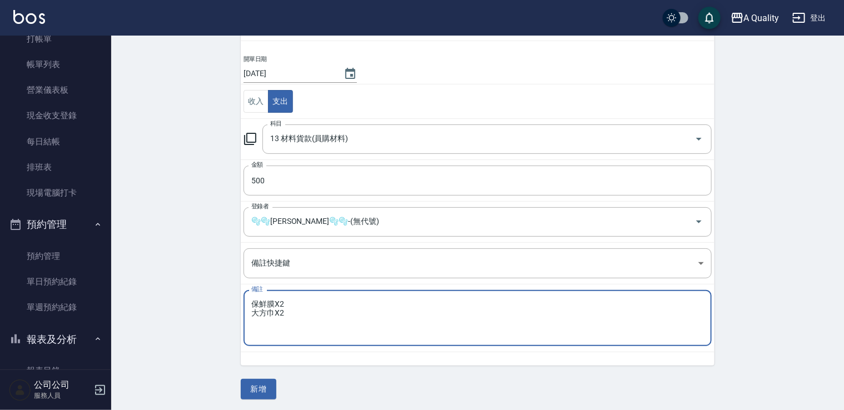
scroll to position [79, 0]
type textarea "保鮮膜X2 大方巾X2"
click at [259, 382] on button "新增" at bounding box center [259, 388] width 36 height 21
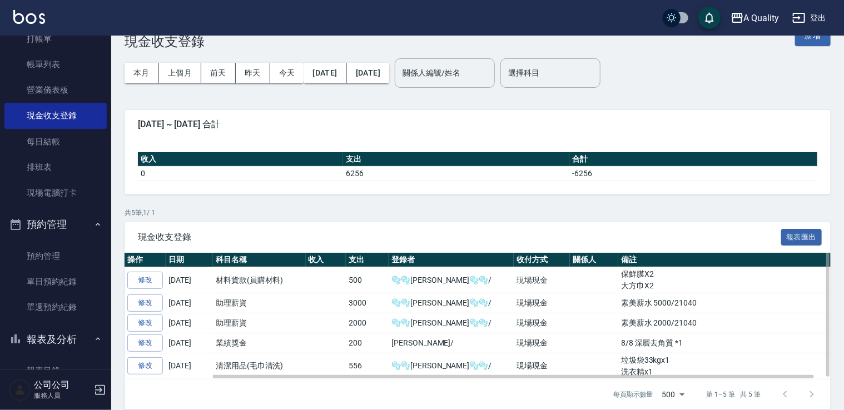
scroll to position [37, 0]
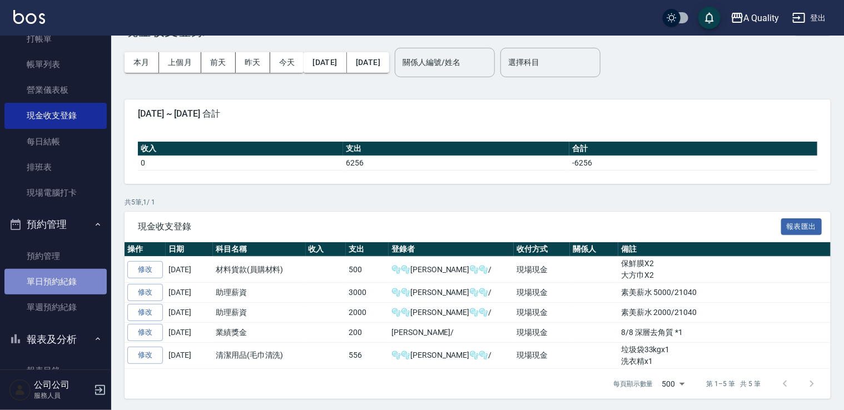
click at [69, 279] on link "單日預約紀錄" at bounding box center [55, 282] width 102 height 26
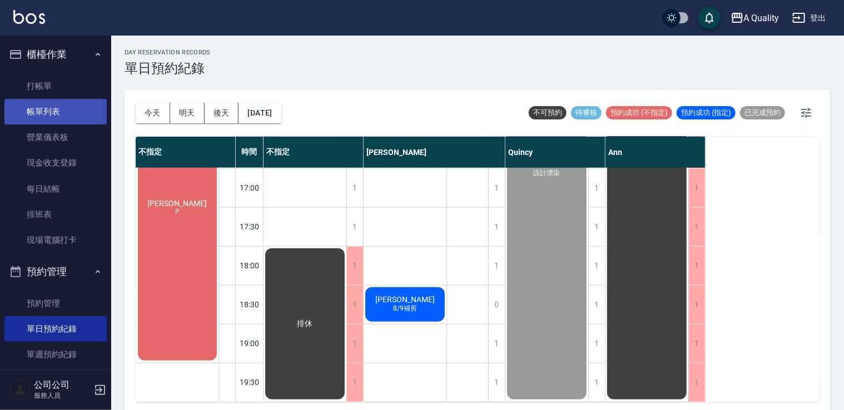
click at [62, 121] on link "帳單列表" at bounding box center [55, 112] width 102 height 26
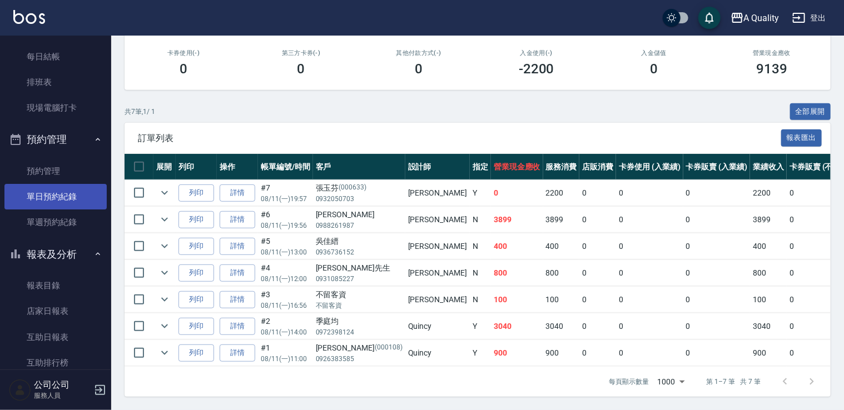
scroll to position [278, 0]
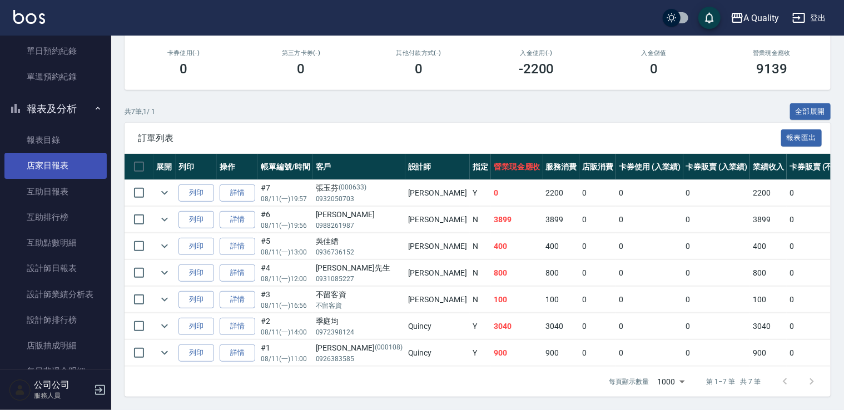
click at [46, 159] on link "店家日報表" at bounding box center [55, 166] width 102 height 26
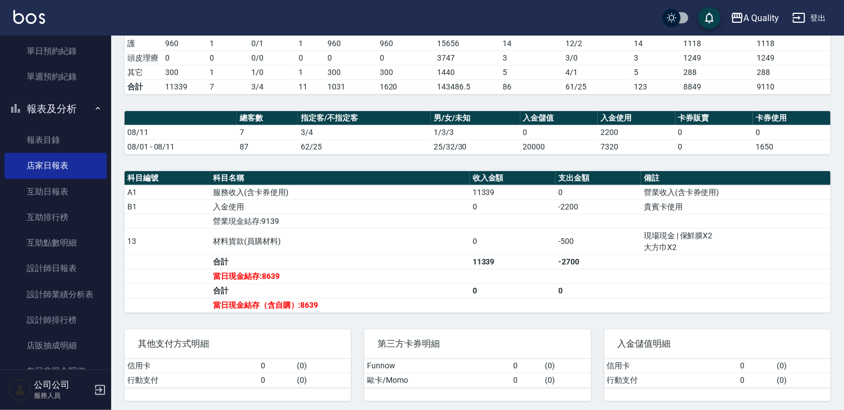
scroll to position [231, 0]
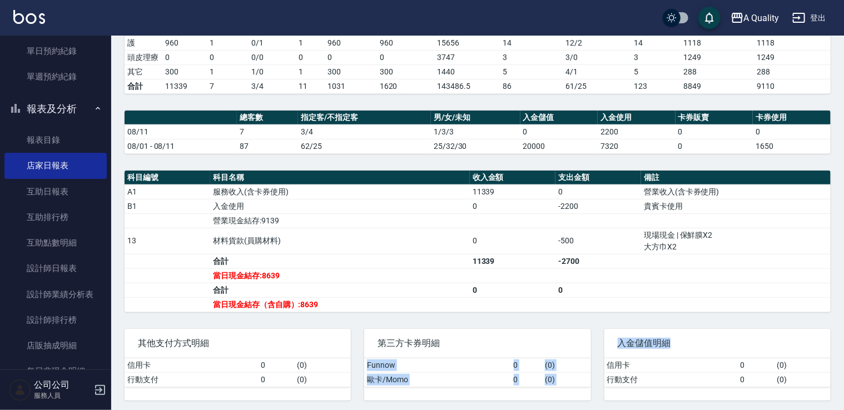
drag, startPoint x: 543, startPoint y: 330, endPoint x: 851, endPoint y: 439, distance: 327.0
click at [843, 410] on html "A Quality 登出 櫃檯作業 打帳單 帳單列表 營業儀表板 現金收支登錄 每日結帳 排班表 現場電腦打卡 預約管理 預約管理 單日預約紀錄 單週預約紀錄…" at bounding box center [422, 91] width 844 height 645
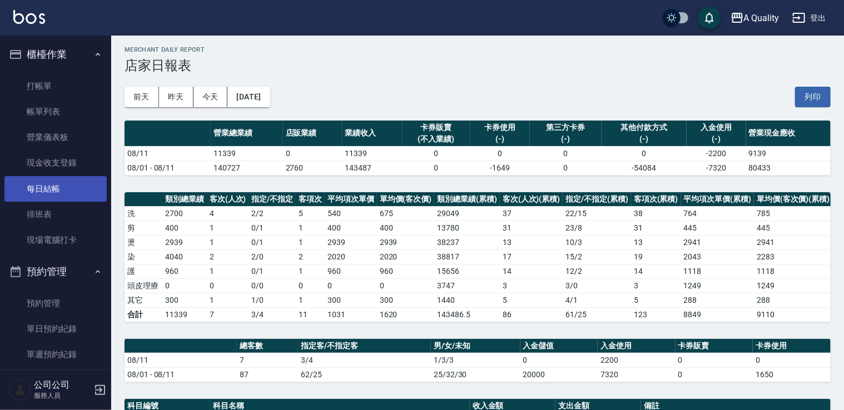
scroll to position [0, 0]
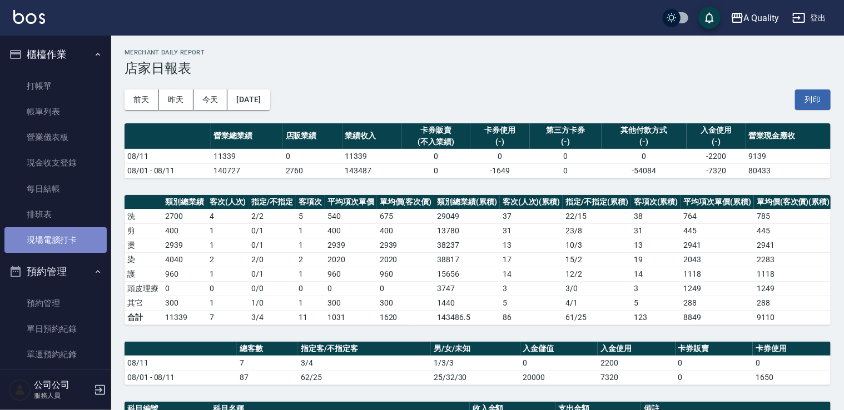
click at [68, 231] on link "現場電腦打卡" at bounding box center [55, 240] width 102 height 26
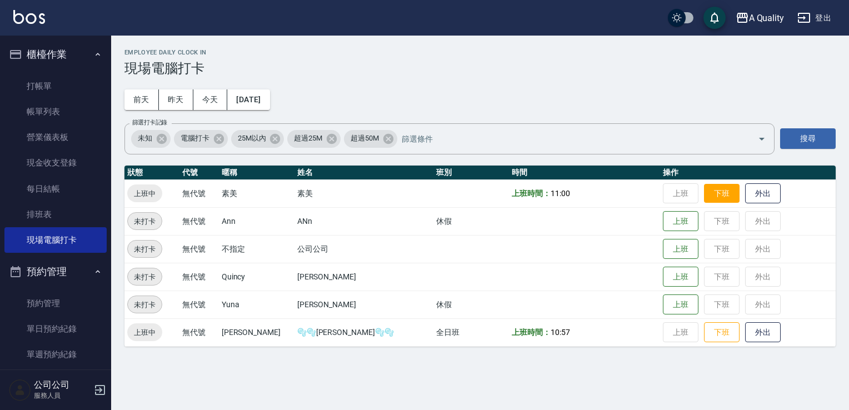
click at [704, 196] on button "下班" at bounding box center [722, 193] width 36 height 19
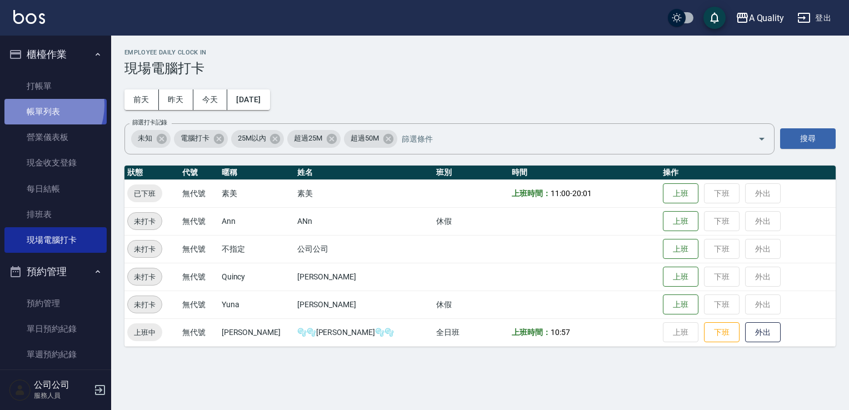
click at [39, 106] on link "帳單列表" at bounding box center [55, 112] width 102 height 26
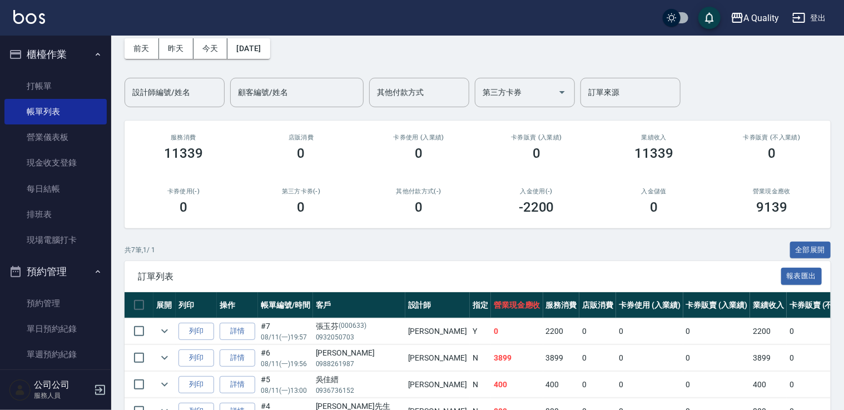
scroll to position [167, 0]
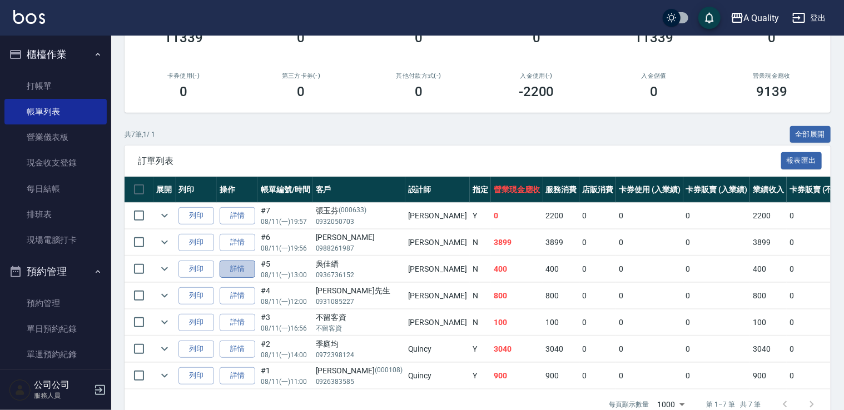
click at [235, 271] on link "詳情" at bounding box center [238, 269] width 36 height 17
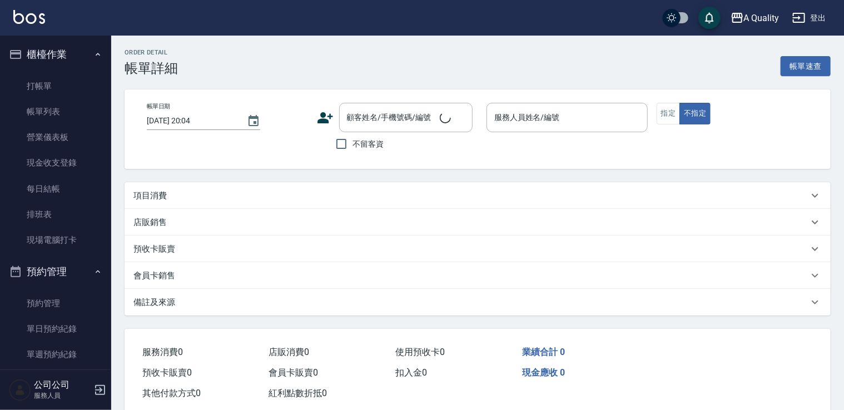
type input "2025/08/11 13:00"
type input "Taylor(無代號)"
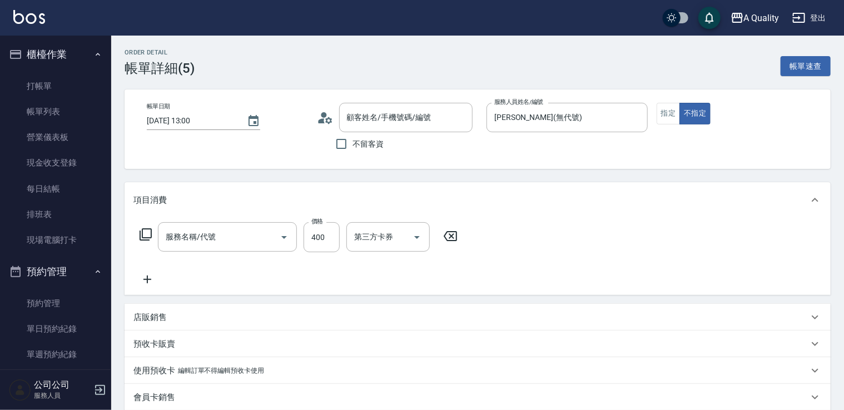
type input "吳佳縉/0936736152/"
type input "剪髮(201)"
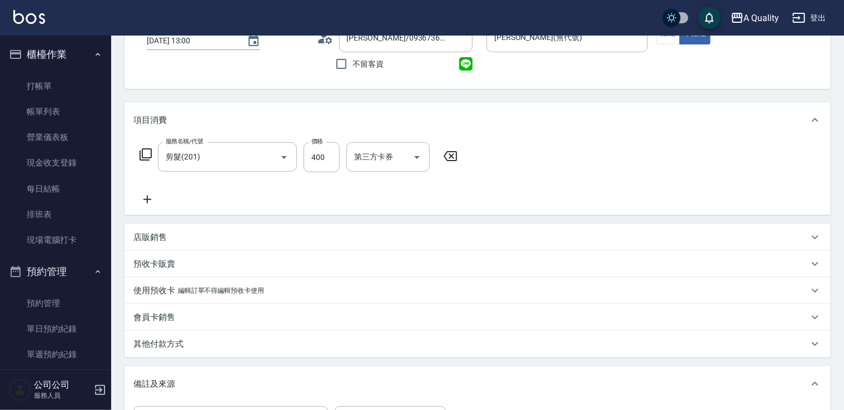
scroll to position [111, 0]
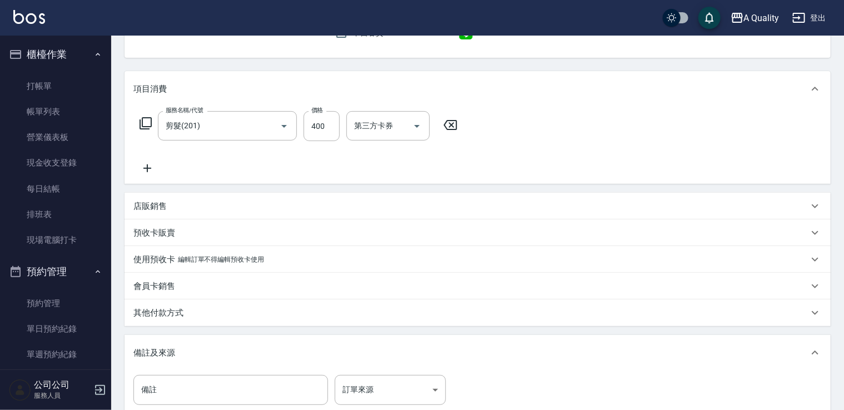
click at [171, 317] on p "其他付款方式" at bounding box center [158, 313] width 50 height 12
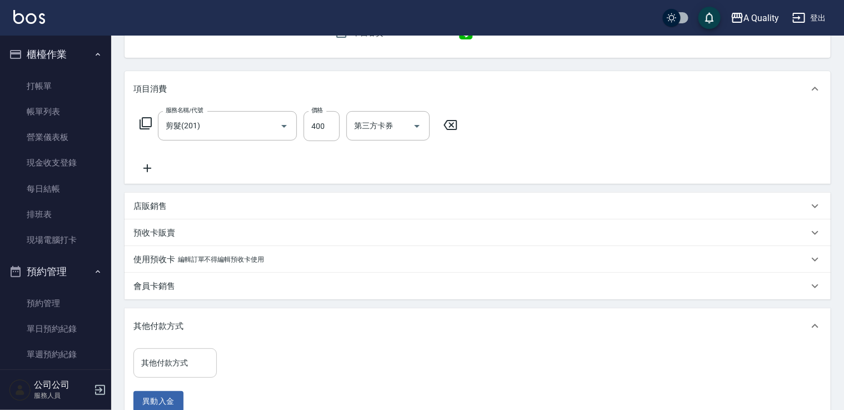
click at [183, 355] on input "其他付款方式" at bounding box center [174, 363] width 73 height 19
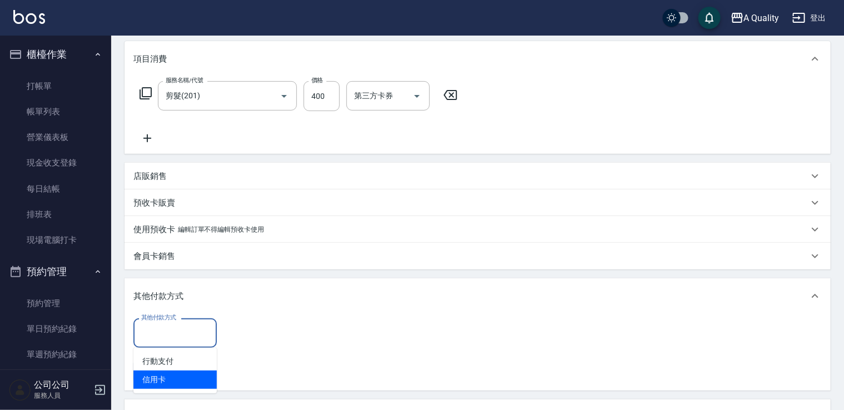
scroll to position [167, 0]
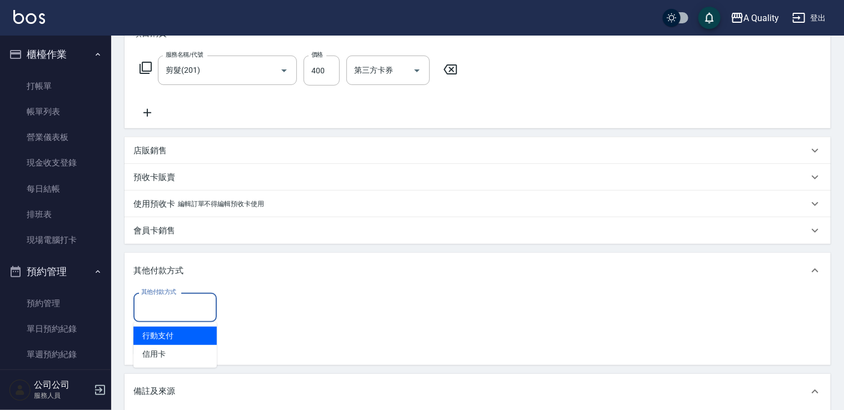
drag, startPoint x: 160, startPoint y: 341, endPoint x: 196, endPoint y: 337, distance: 36.3
click at [160, 340] on span "行動支付" at bounding box center [174, 336] width 83 height 18
type input "行動支付"
click at [236, 310] on input "0" at bounding box center [264, 308] width 83 height 30
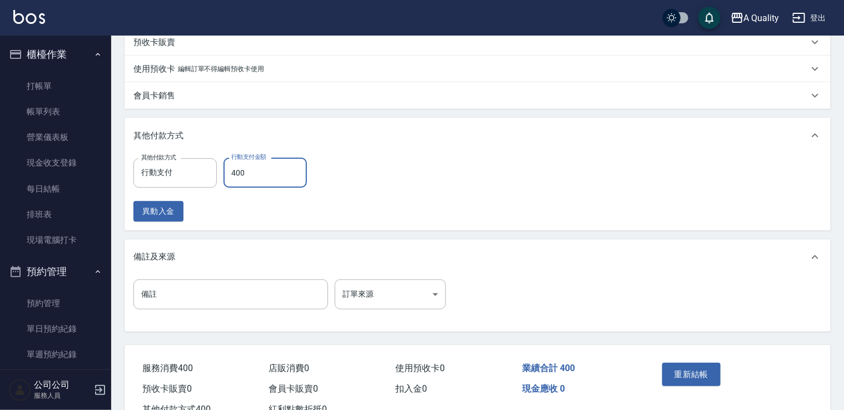
scroll to position [342, 0]
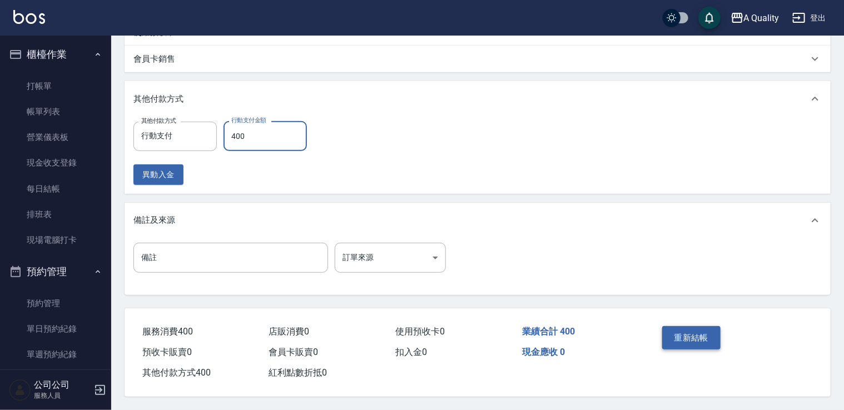
type input "400"
click at [689, 330] on button "重新結帳" at bounding box center [691, 337] width 59 height 23
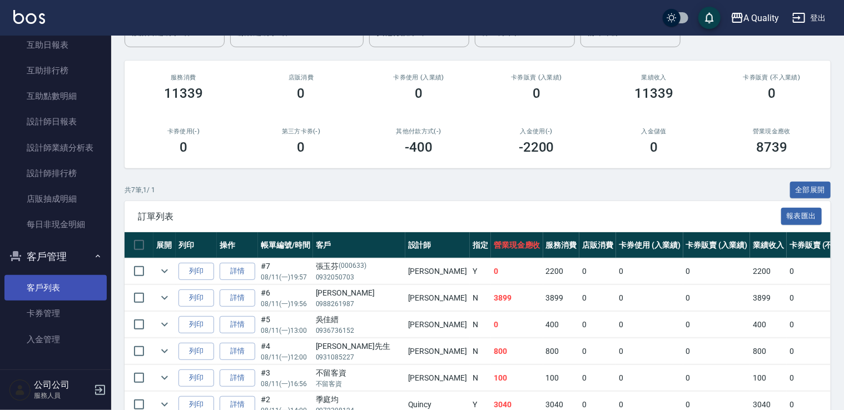
scroll to position [314, 0]
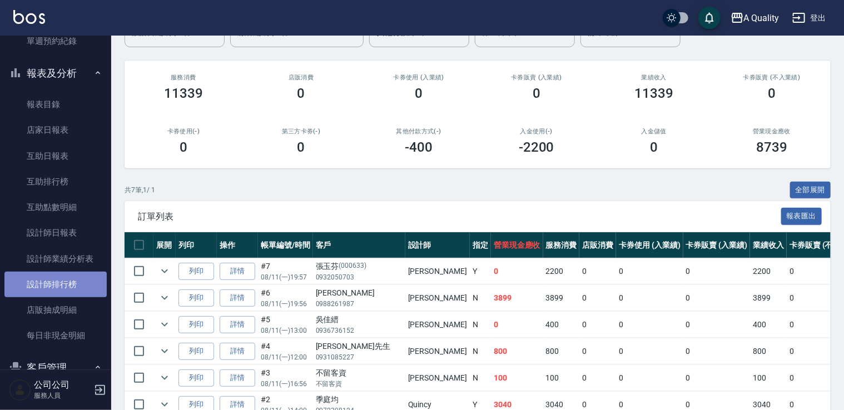
click at [70, 280] on link "設計師排行榜" at bounding box center [55, 285] width 102 height 26
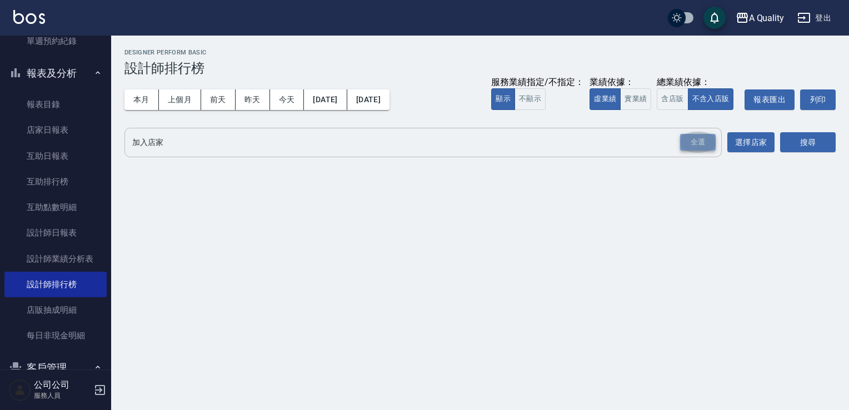
drag, startPoint x: 703, startPoint y: 140, endPoint x: 718, endPoint y: 141, distance: 14.5
click at [705, 141] on div "全選" at bounding box center [698, 142] width 36 height 17
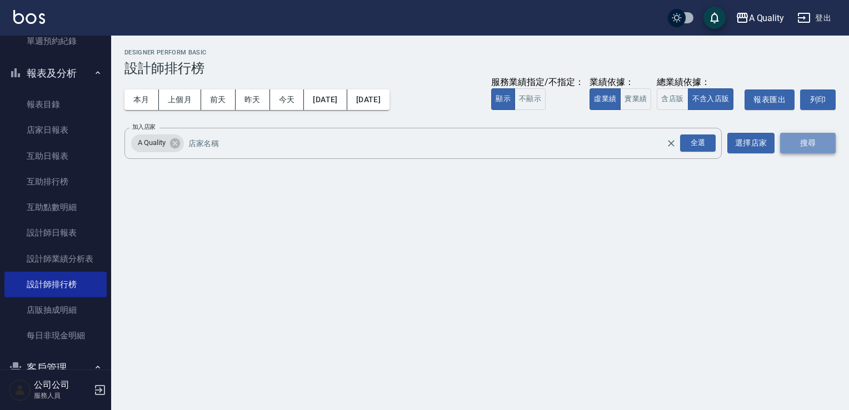
drag, startPoint x: 816, startPoint y: 142, endPoint x: 797, endPoint y: 150, distance: 21.2
click at [816, 142] on button "搜尋" at bounding box center [809, 143] width 56 height 21
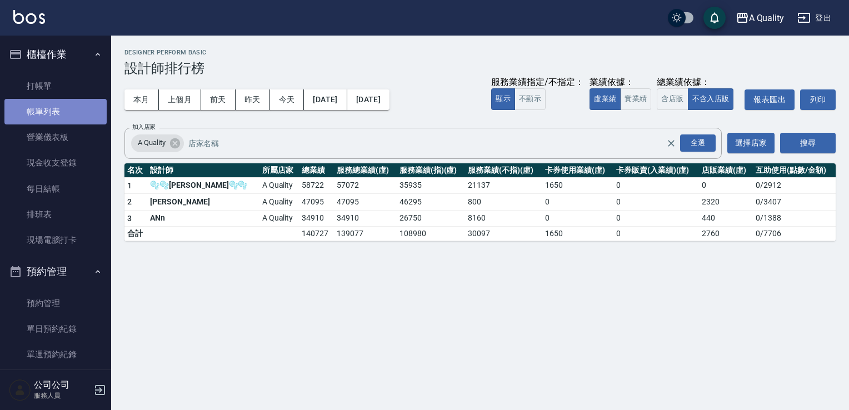
click at [58, 115] on link "帳單列表" at bounding box center [55, 112] width 102 height 26
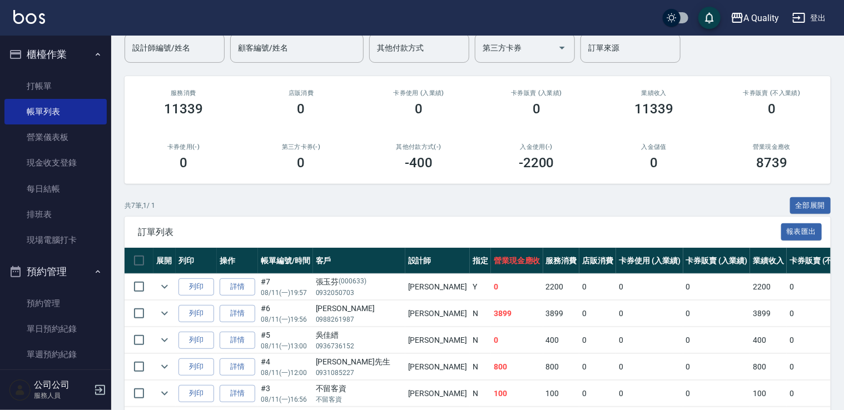
scroll to position [196, 0]
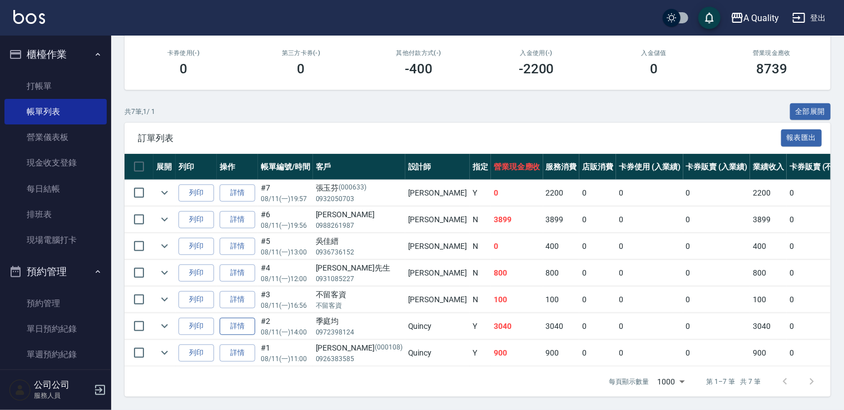
click at [238, 319] on link "詳情" at bounding box center [238, 326] width 36 height 17
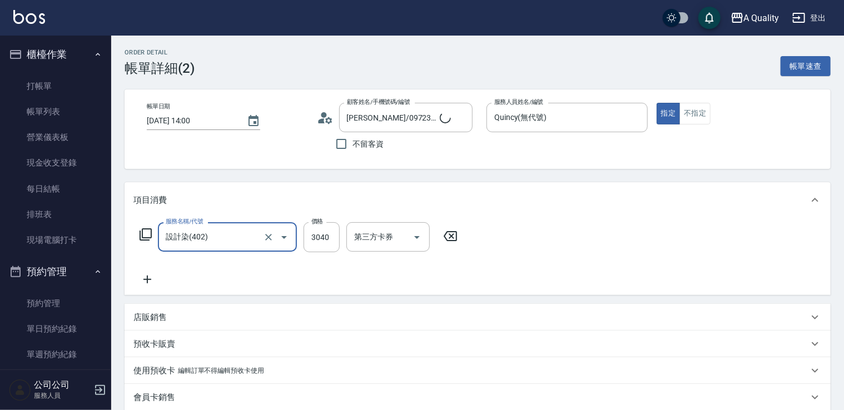
type input "季庭均/0972398124/null"
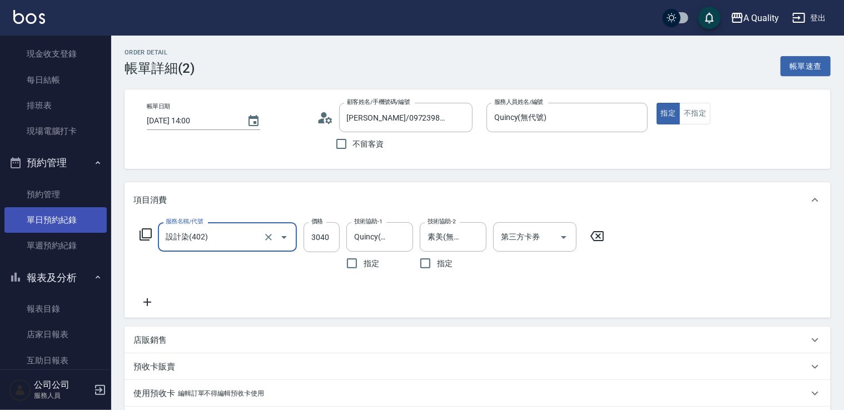
scroll to position [56, 0]
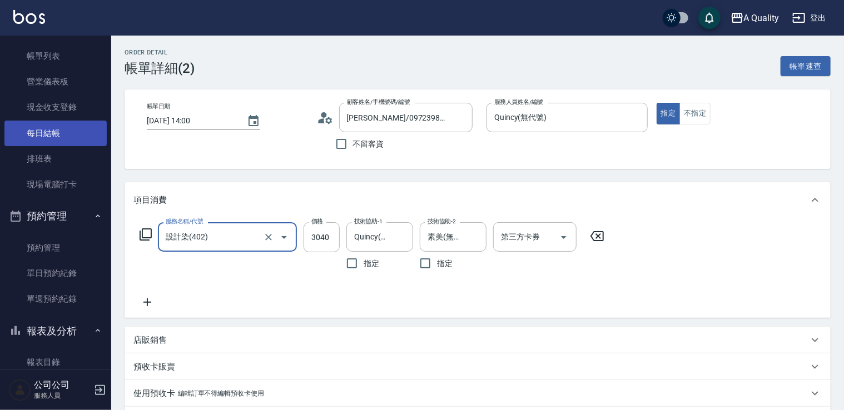
click at [44, 134] on link "每日結帳" at bounding box center [55, 134] width 102 height 26
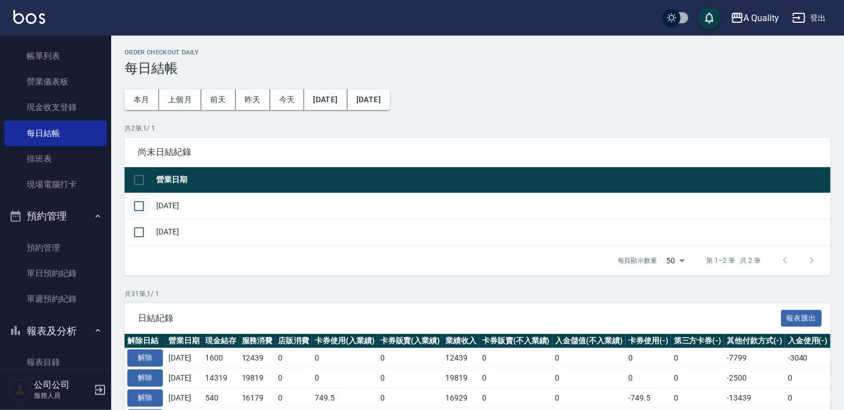
click at [136, 203] on input "checkbox" at bounding box center [138, 206] width 23 height 23
checkbox input "true"
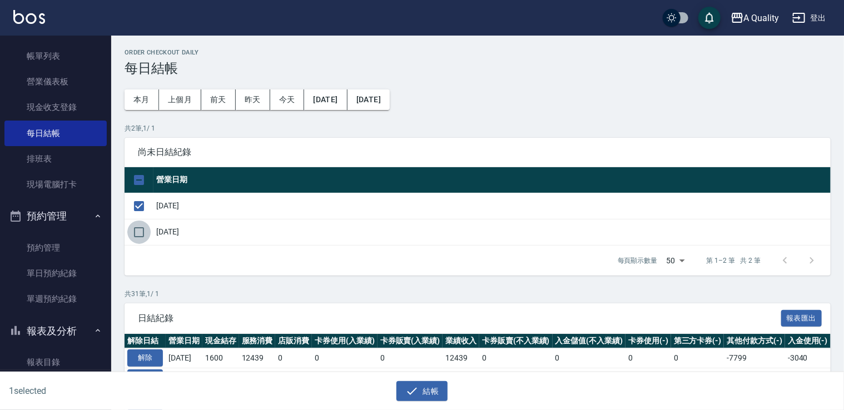
click at [142, 232] on input "checkbox" at bounding box center [138, 232] width 23 height 23
checkbox input "true"
click at [439, 389] on button "結帳" at bounding box center [422, 391] width 52 height 21
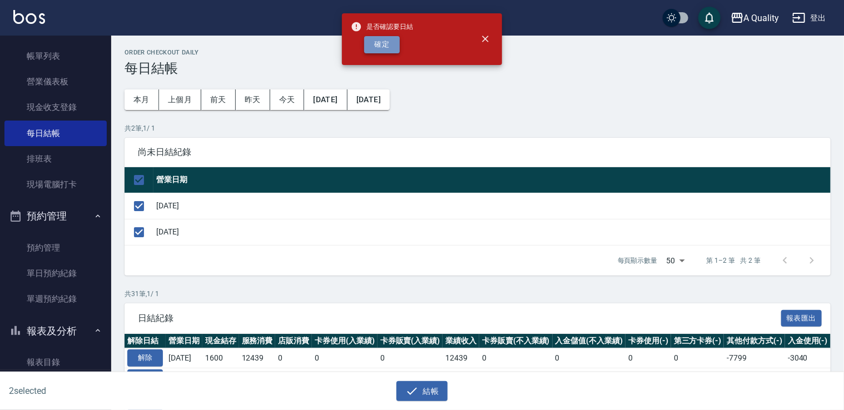
click at [388, 47] on button "確定" at bounding box center [382, 44] width 36 height 17
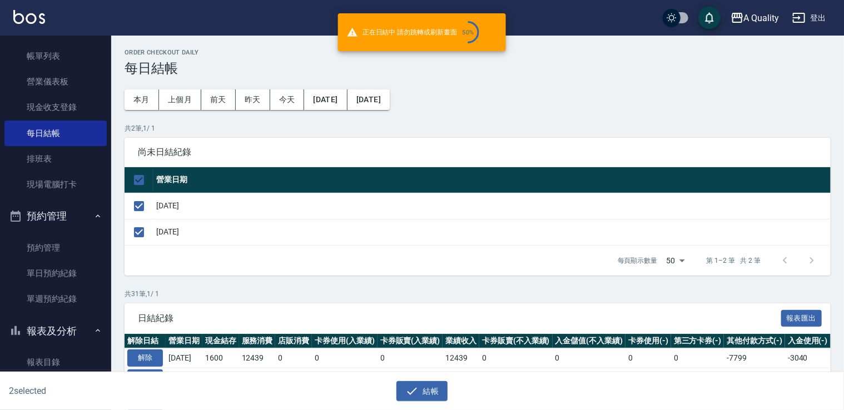
checkbox input "false"
